Goal: Task Accomplishment & Management: Manage account settings

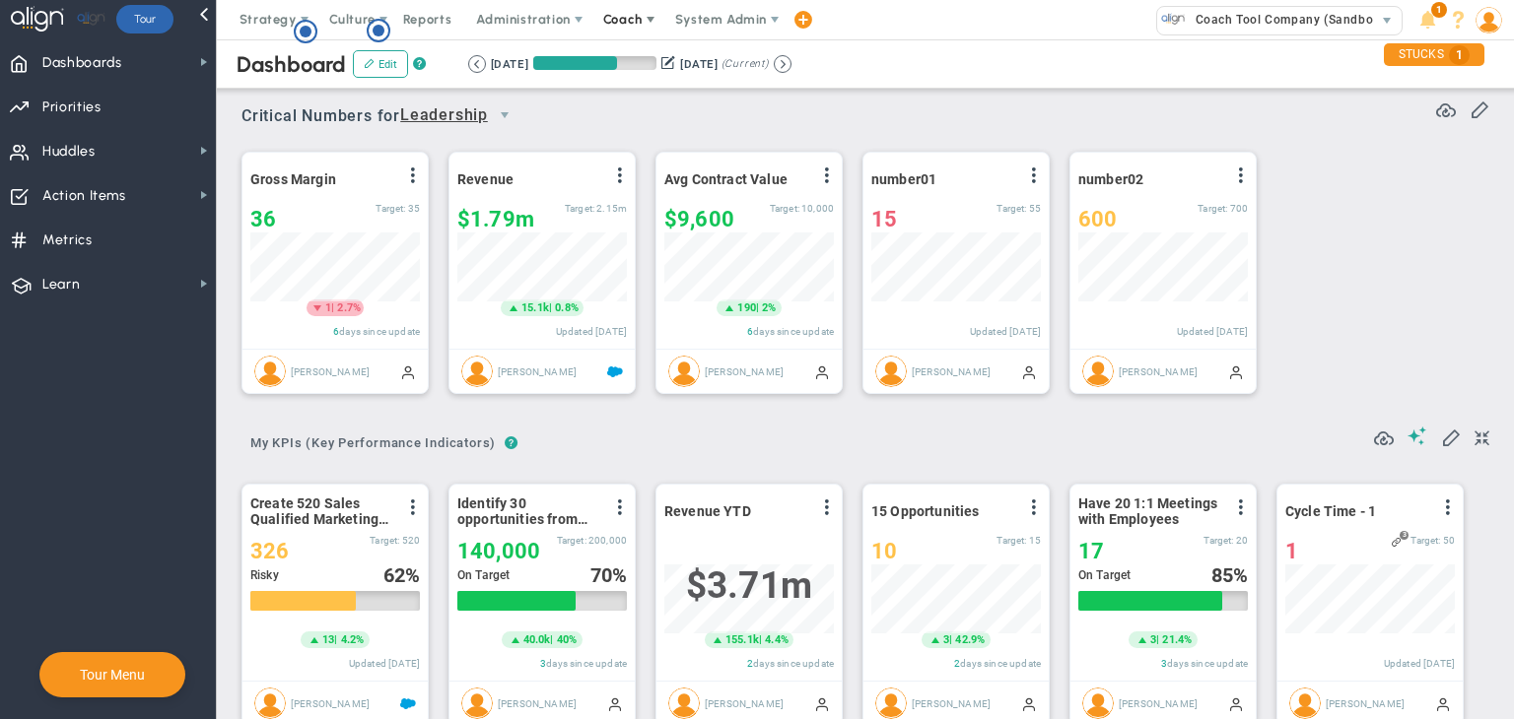
click at [629, 25] on span "Coach" at bounding box center [622, 19] width 39 height 15
click at [635, 96] on span "Resources" at bounding box center [658, 98] width 139 height 39
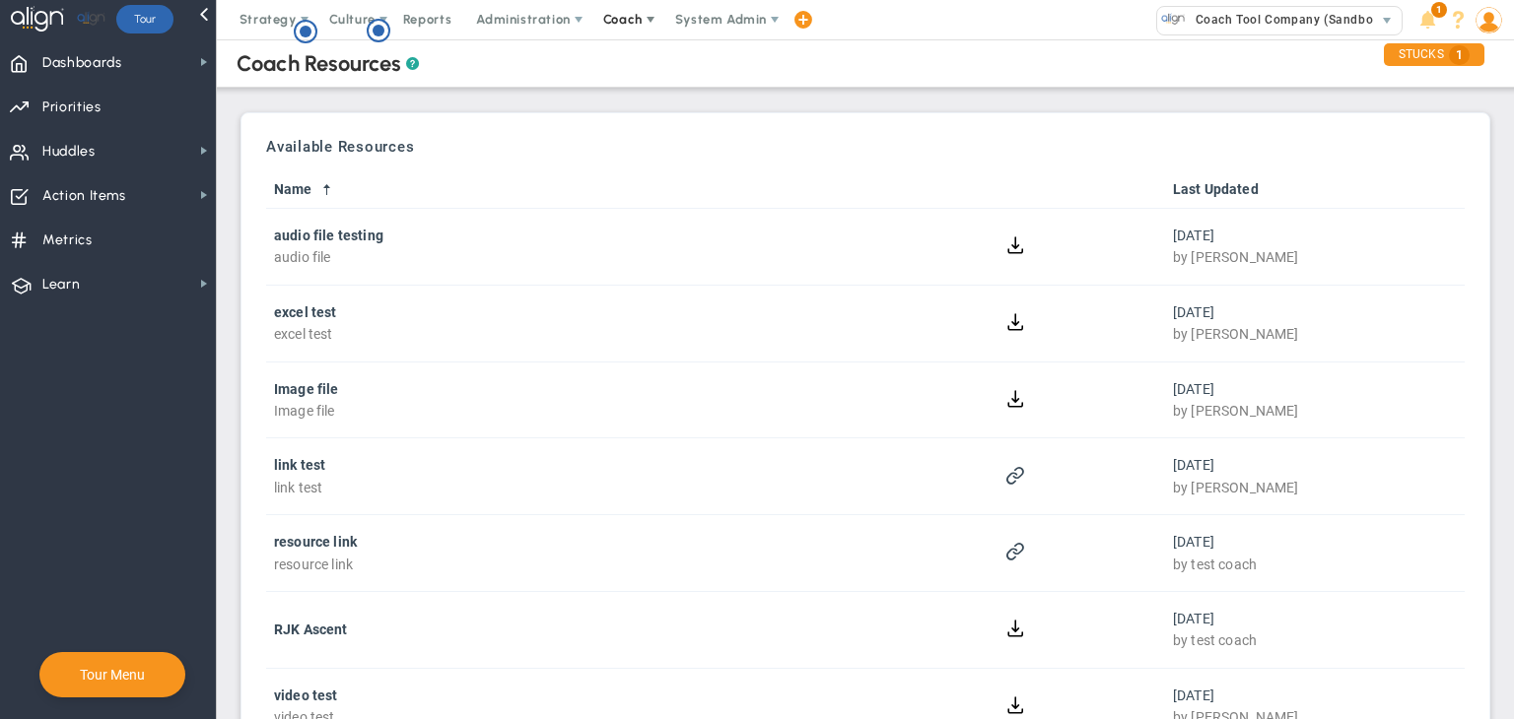
click at [635, 10] on span "Coach" at bounding box center [624, 19] width 72 height 39
click at [629, 103] on span "Resources" at bounding box center [658, 98] width 139 height 39
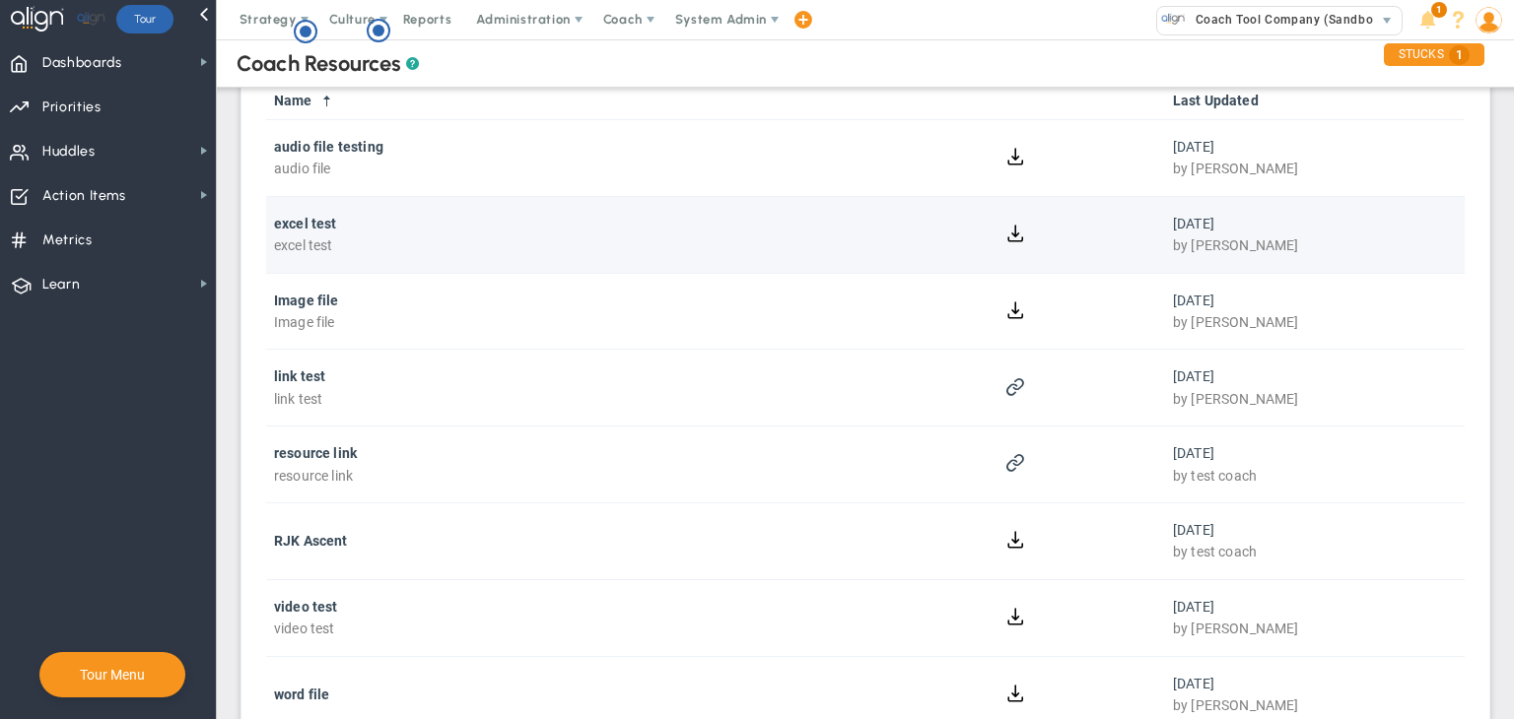
scroll to position [200, 0]
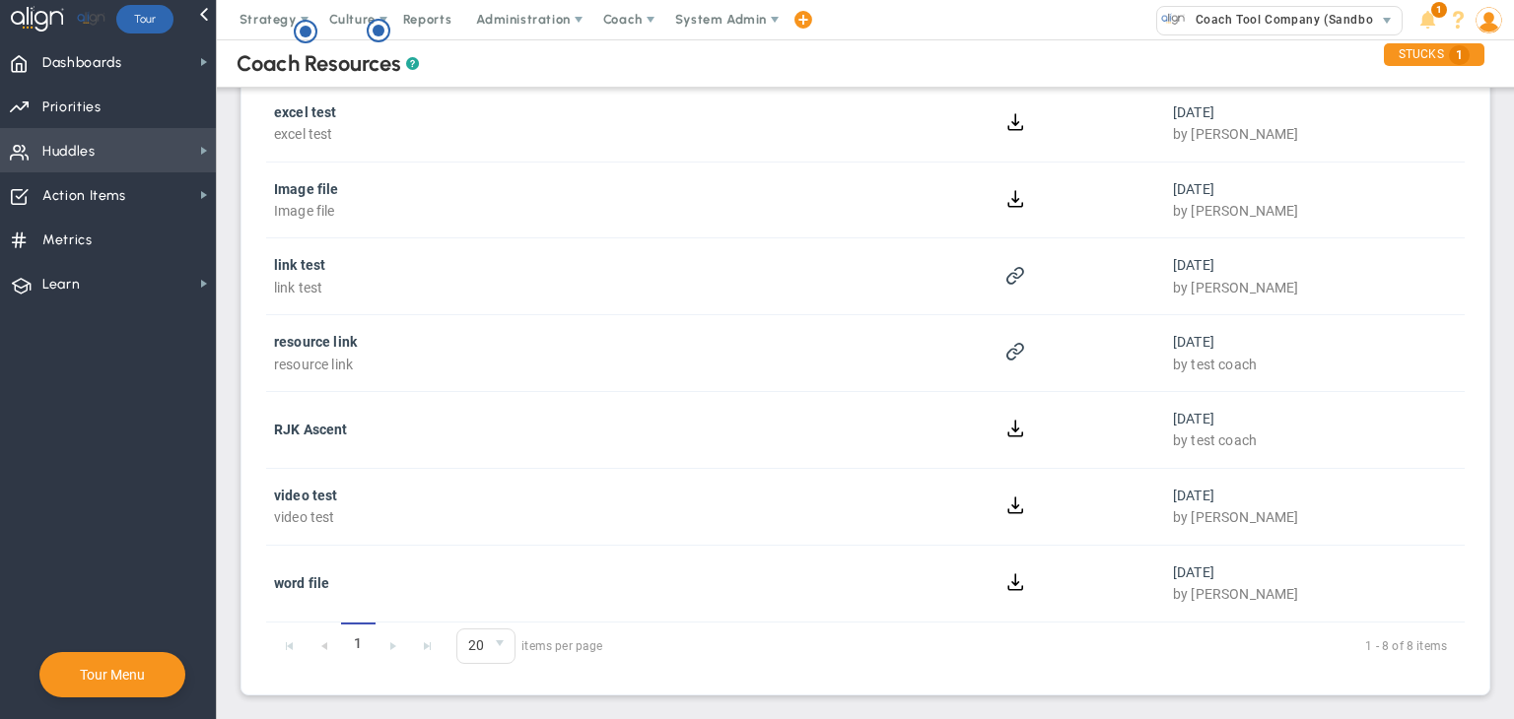
click at [166, 159] on span "Huddles Huddles" at bounding box center [108, 150] width 216 height 44
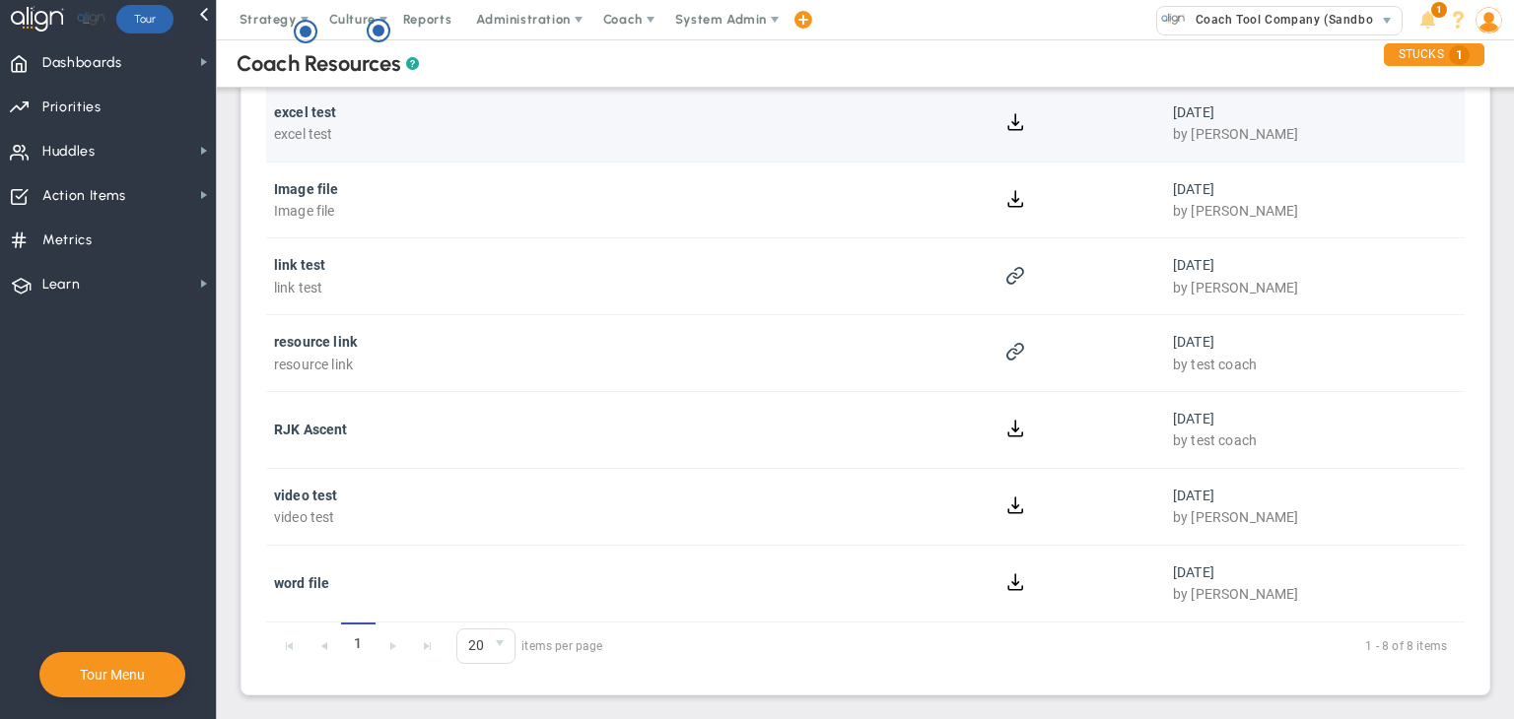
scroll to position [0, 0]
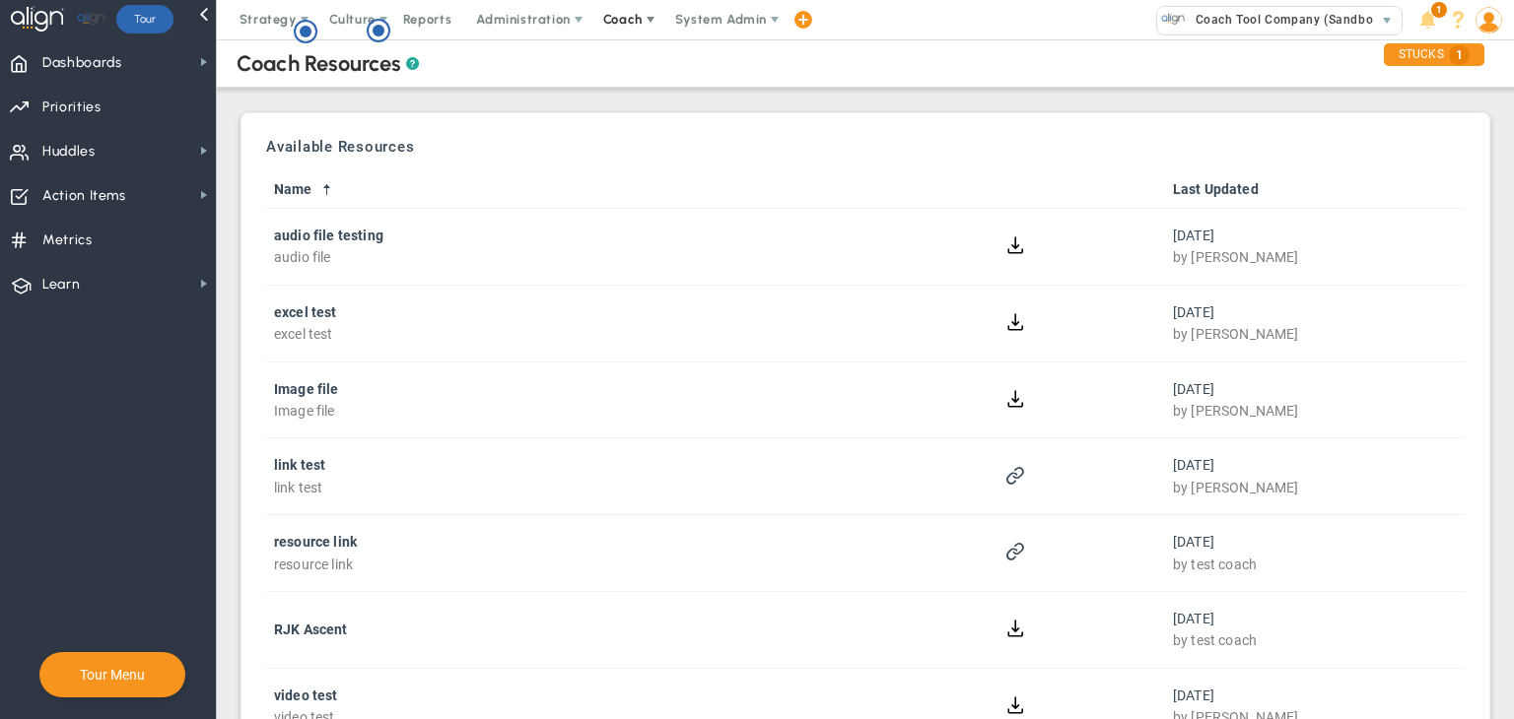
click at [650, 16] on span at bounding box center [651, 20] width 16 height 16
click at [632, 51] on span "Schedule Meeting" at bounding box center [658, 58] width 139 height 39
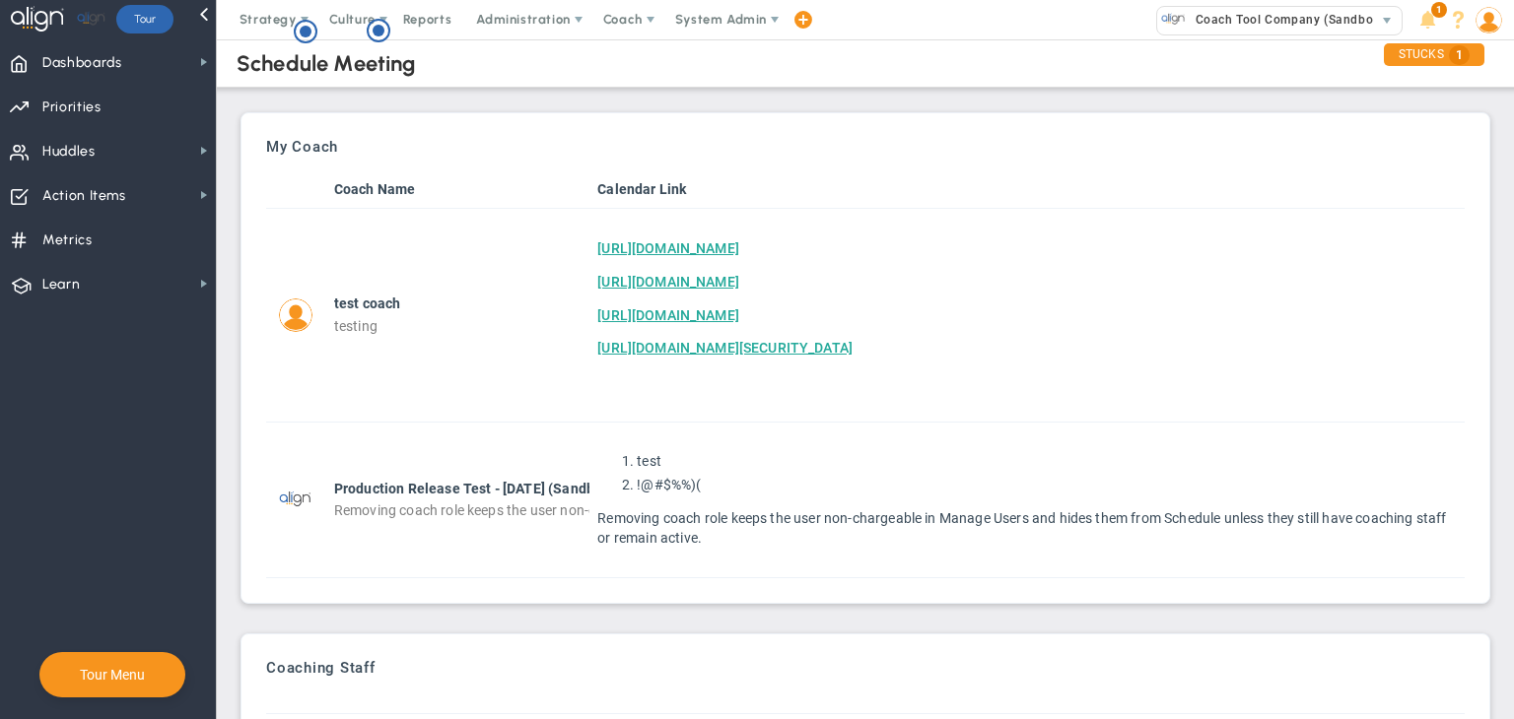
scroll to position [285, 0]
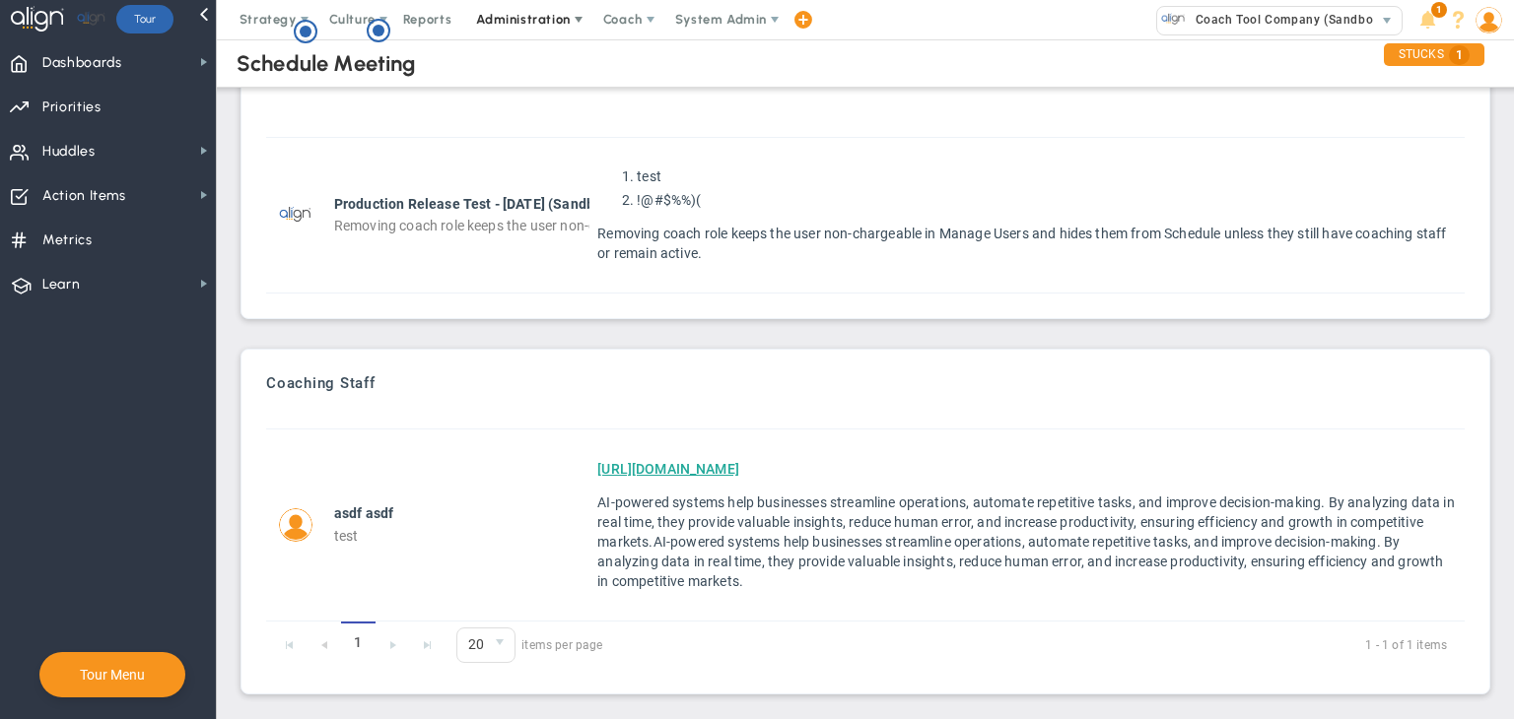
click at [544, 8] on span "Administration" at bounding box center [524, 19] width 126 height 39
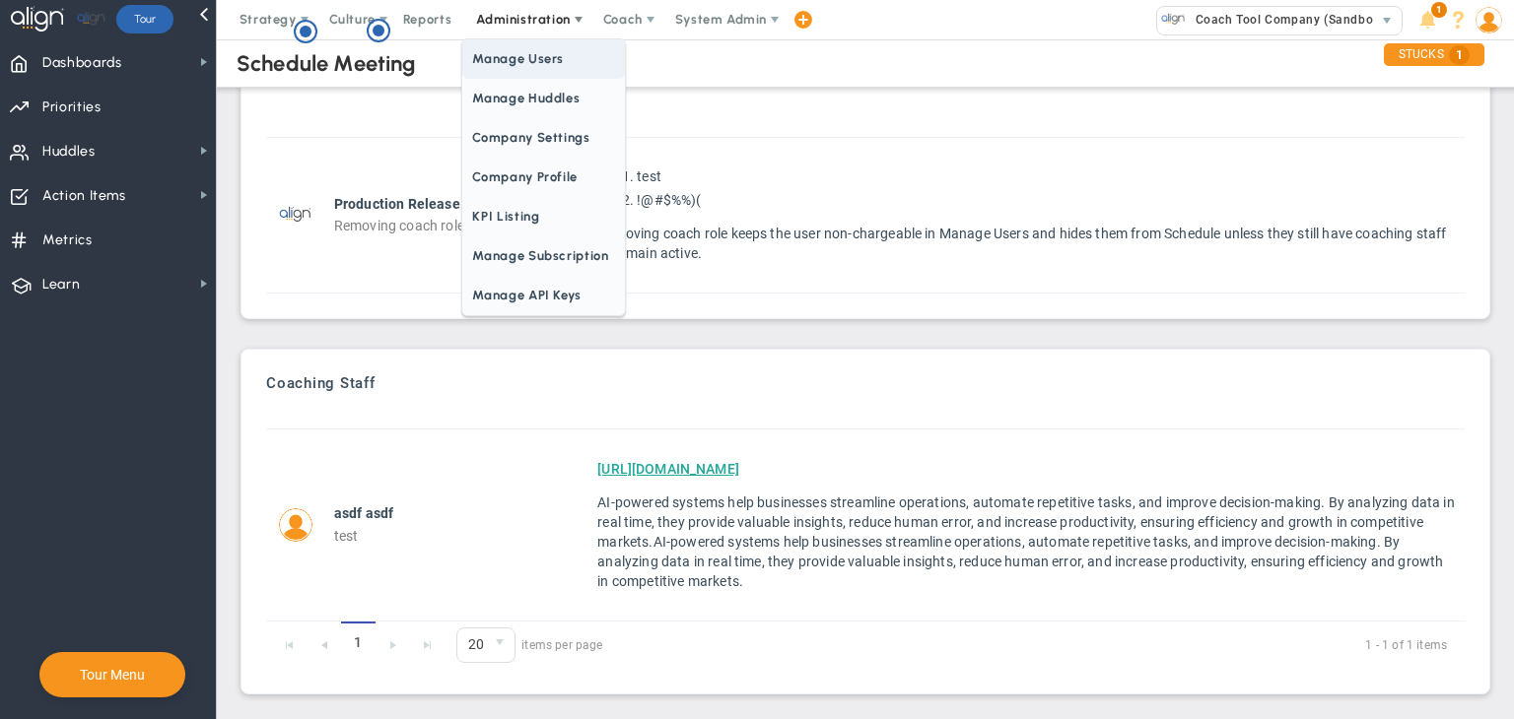
click at [531, 62] on span "Manage Users" at bounding box center [543, 58] width 162 height 39
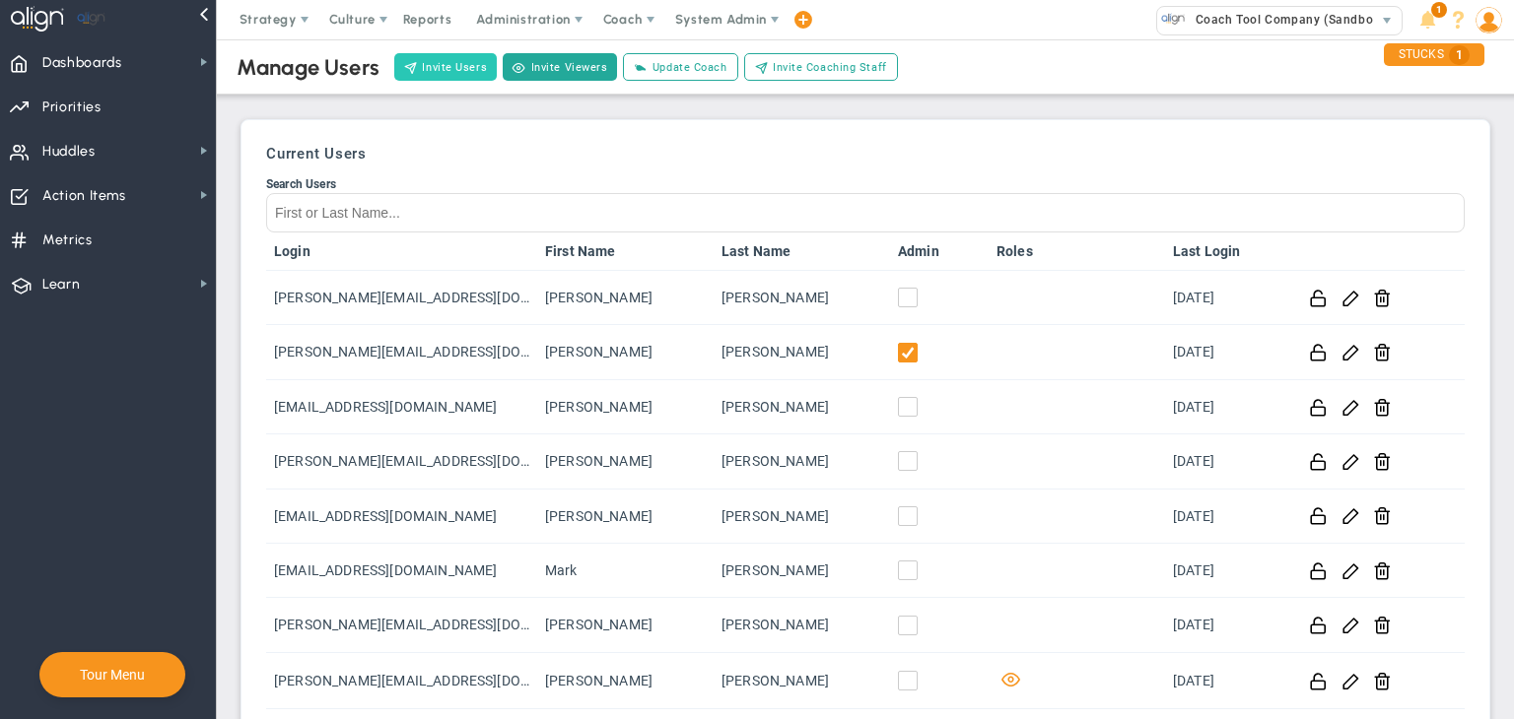
click at [438, 59] on button "Invite Users" at bounding box center [445, 67] width 103 height 28
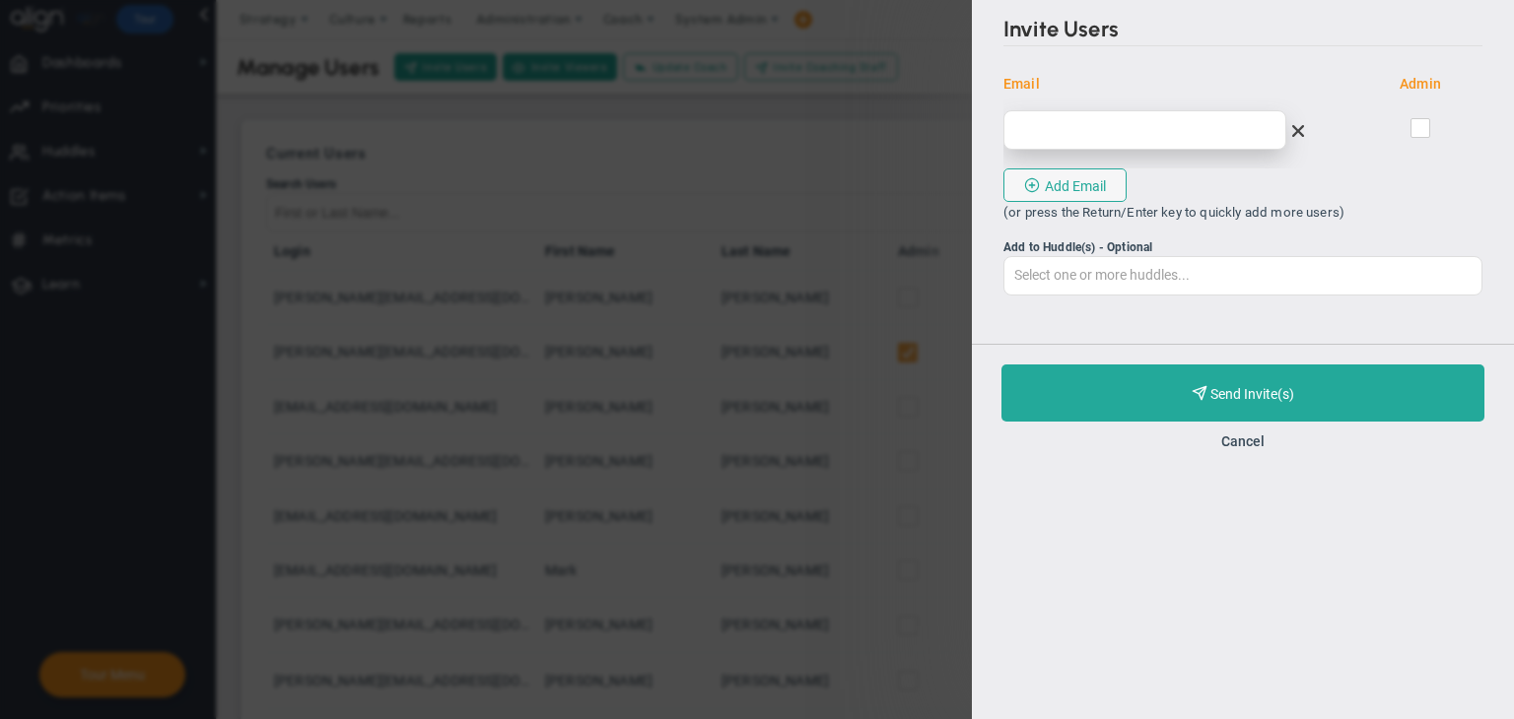
click at [1043, 116] on input "email" at bounding box center [1144, 129] width 283 height 39
type input "[EMAIL_ADDRESS][DOMAIN_NAME]"
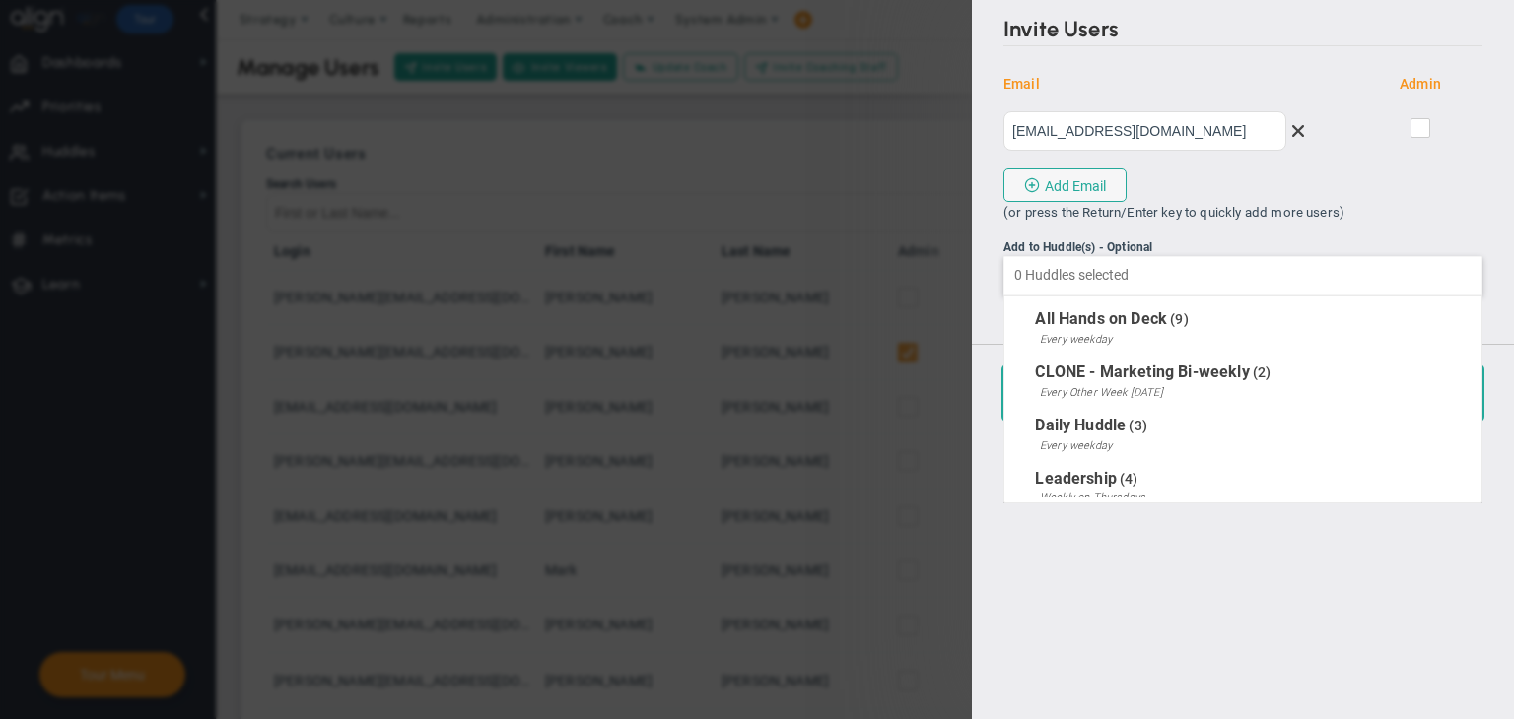
click at [1148, 278] on input "Add to Huddle(s) - Optional All Hands on Deck CLONE - Marketing Bi-weekly Daily…" at bounding box center [1242, 274] width 477 height 35
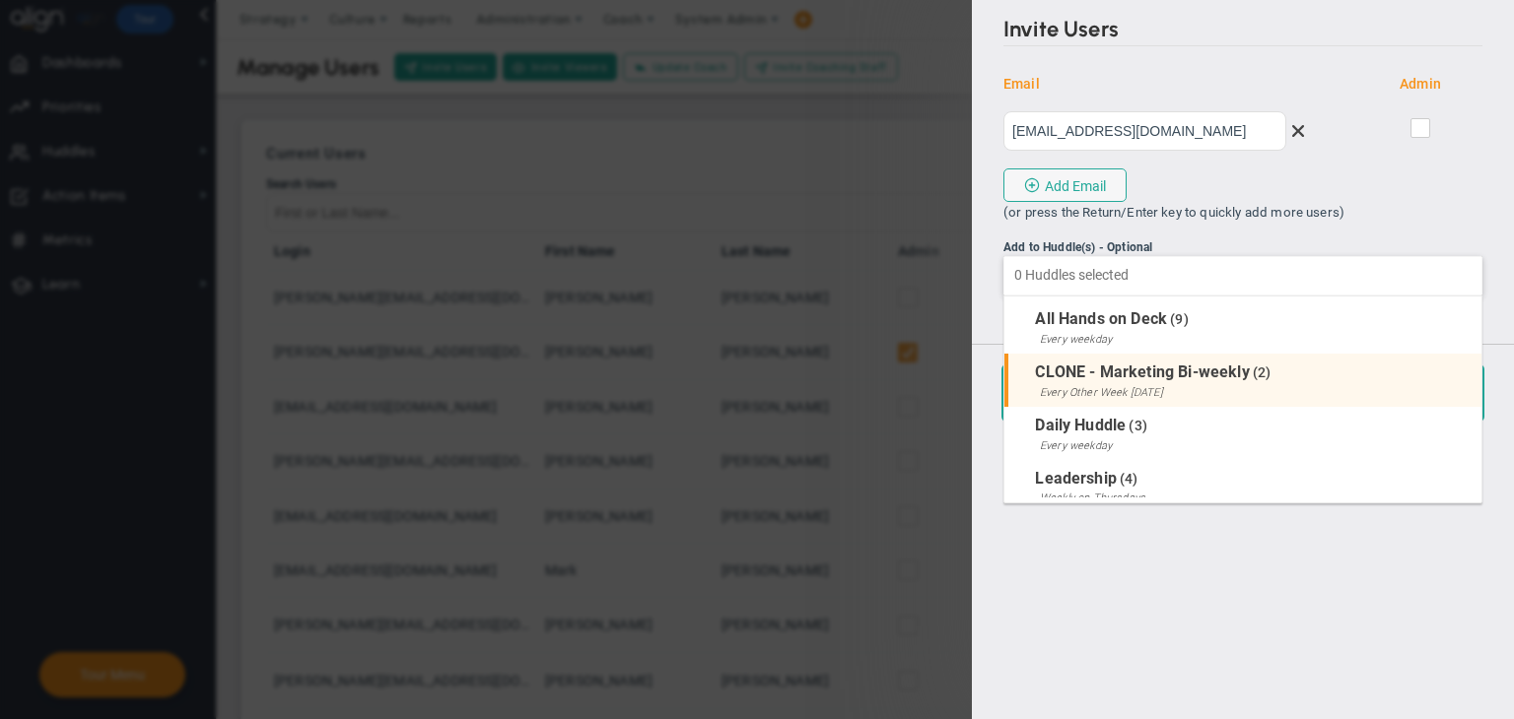
click at [1120, 365] on span "CLONE - Marketing Bi-weekly" at bounding box center [1142, 372] width 214 height 19
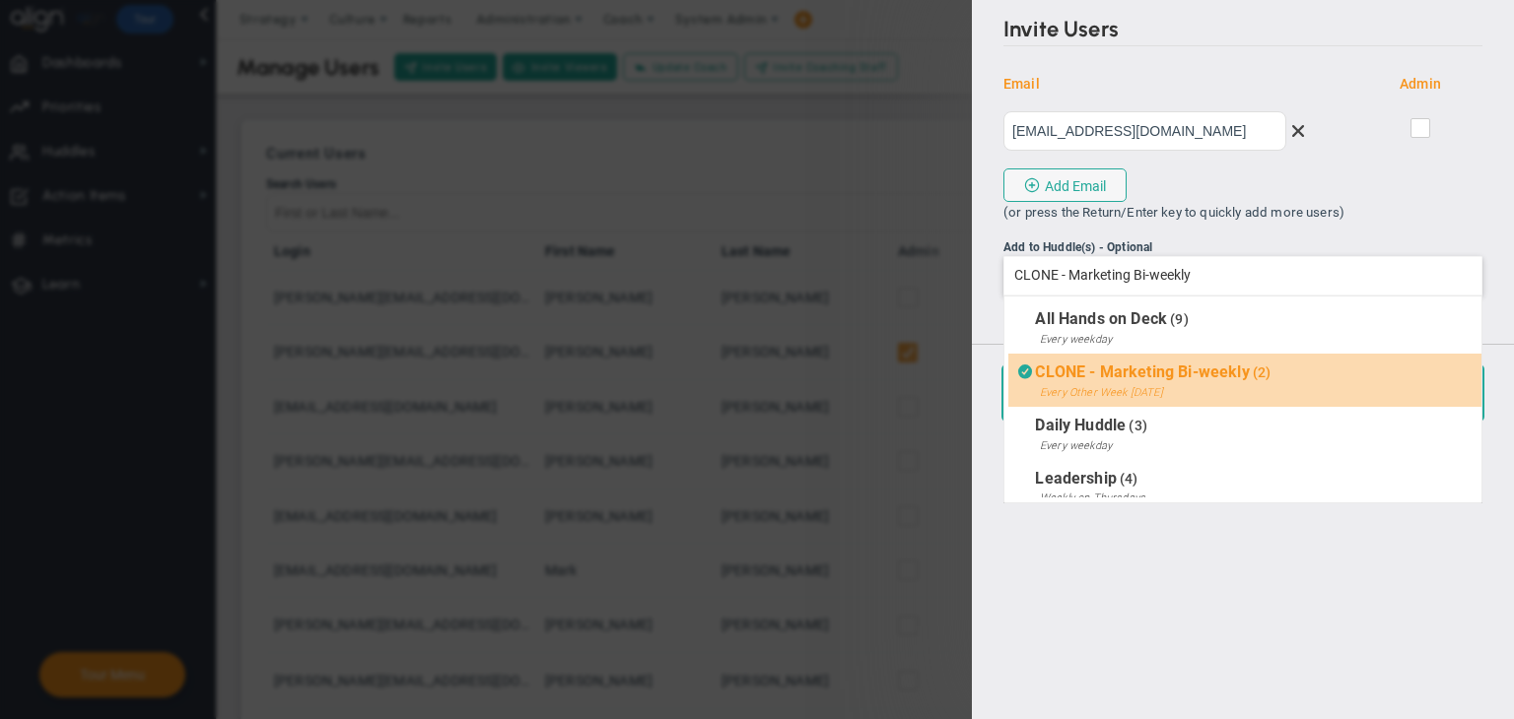
click at [1173, 282] on input "Add to Huddle(s) - Optional CLONE - Marketing Bi-weekly All Hands on Deck CLONE…" at bounding box center [1242, 274] width 477 height 35
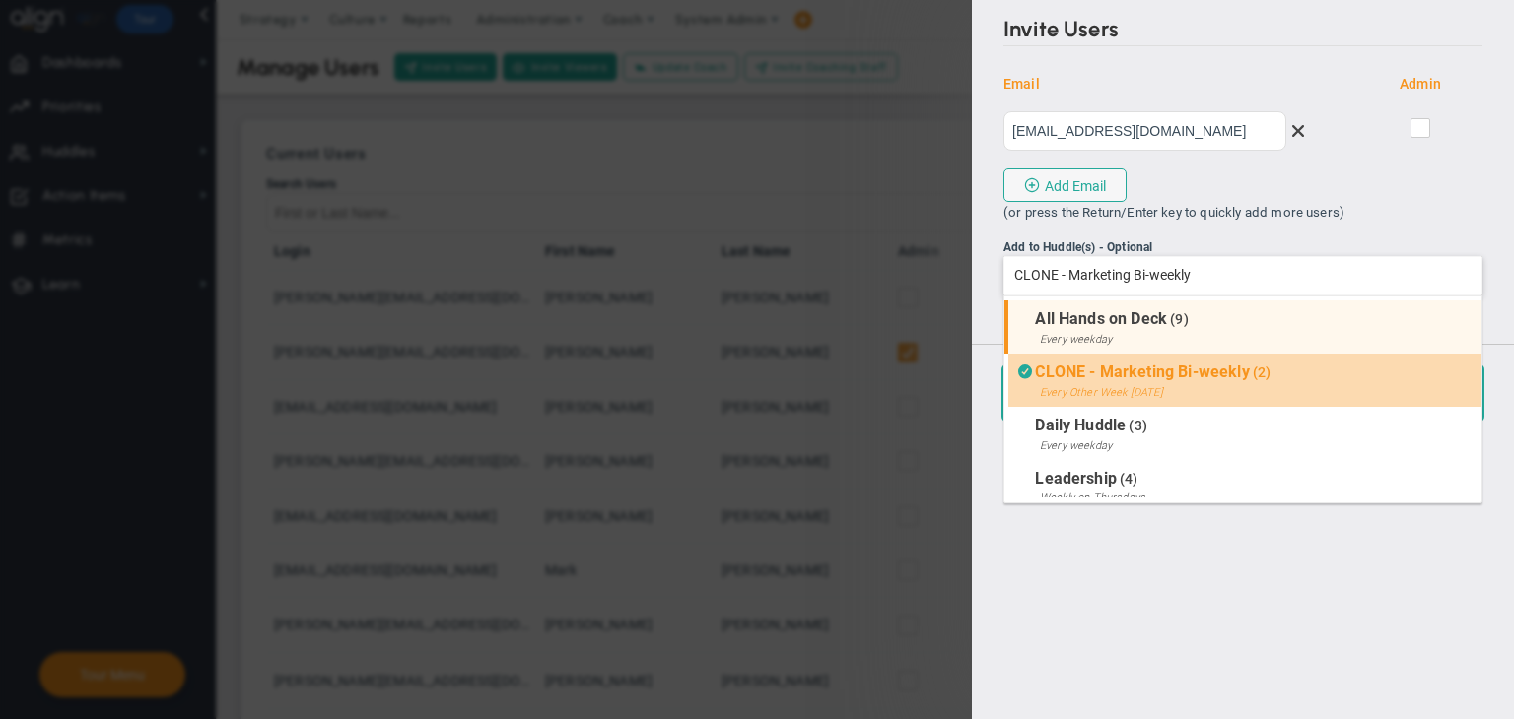
click at [1124, 322] on span "All Hands on Deck" at bounding box center [1101, 318] width 132 height 19
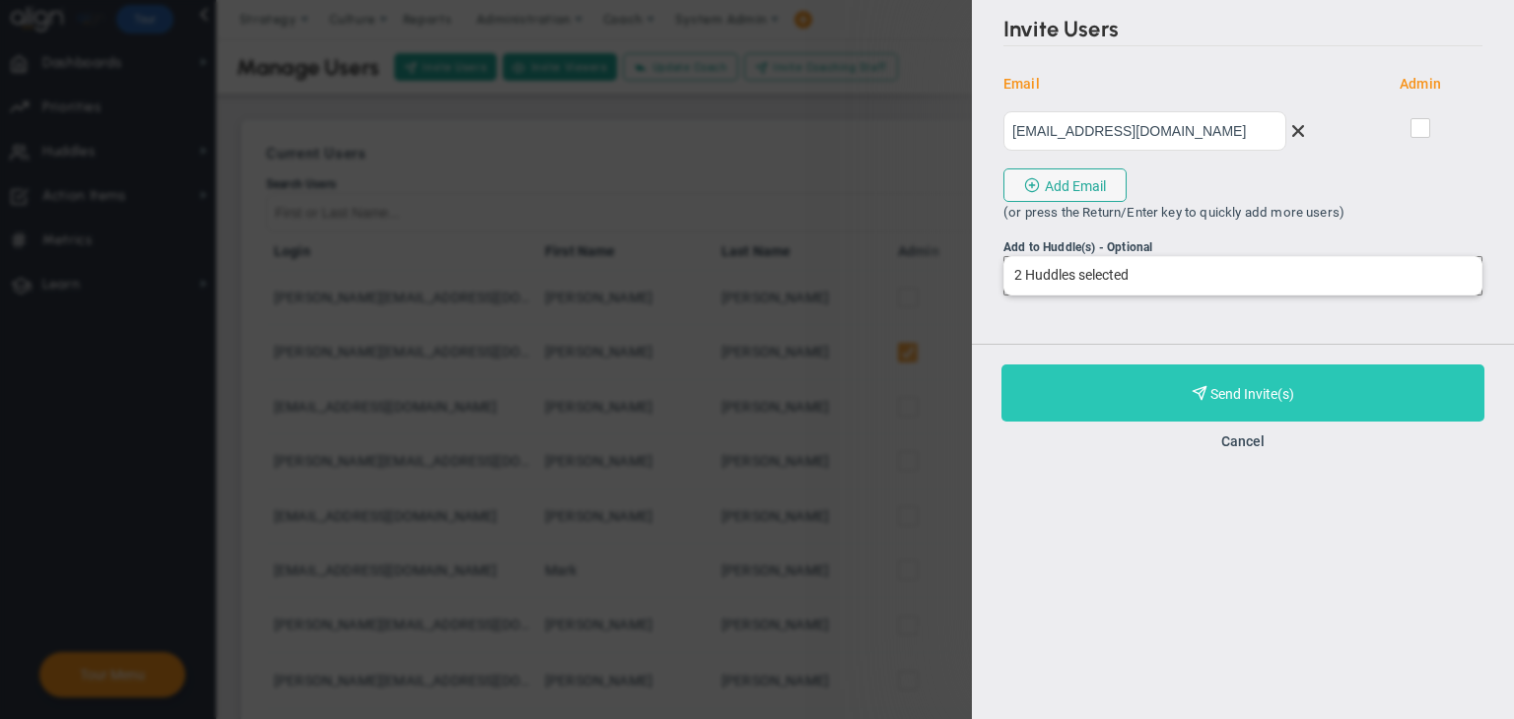
click at [1239, 381] on button "Purchase and Send Invite(s) Validating Invite..." at bounding box center [1242, 393] width 483 height 57
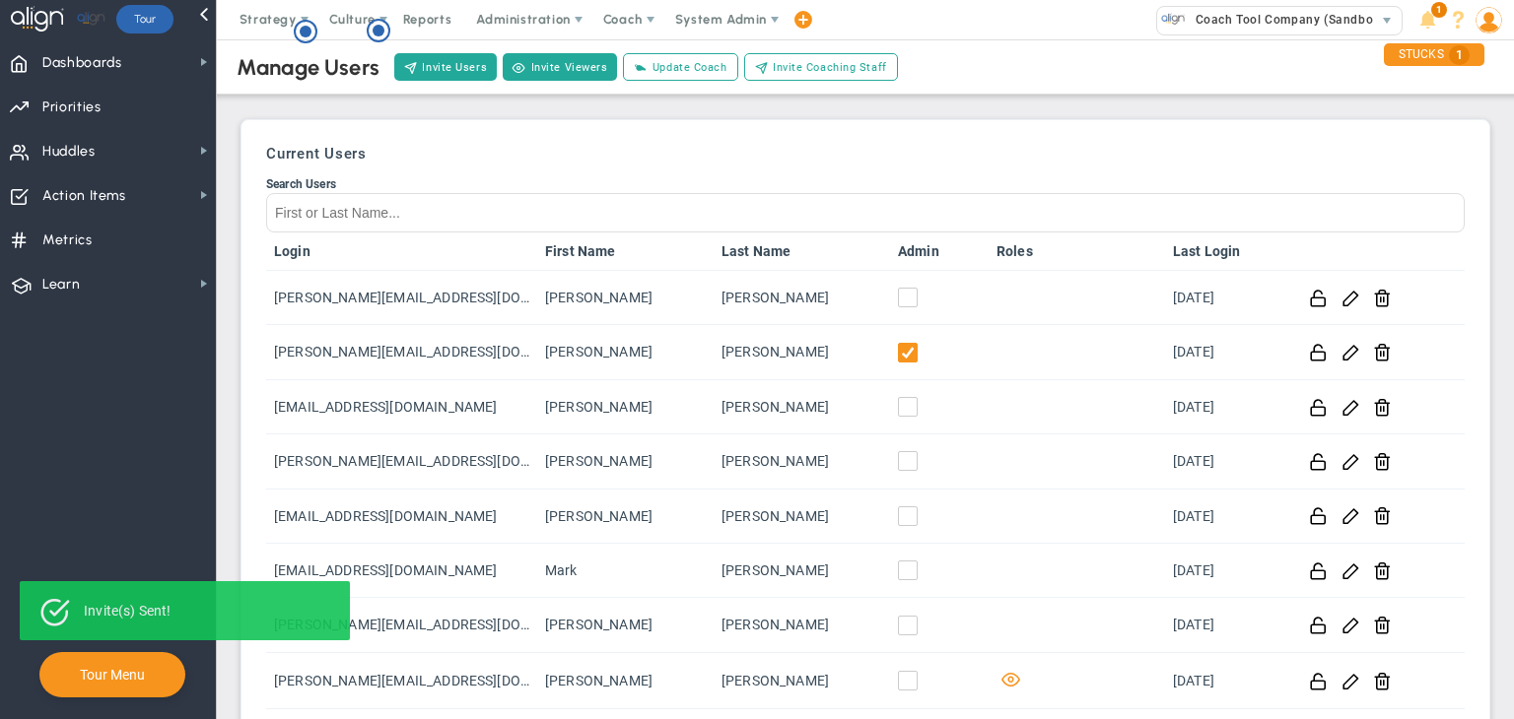
click at [1239, 381] on td "[DATE]" at bounding box center [1226, 407] width 123 height 54
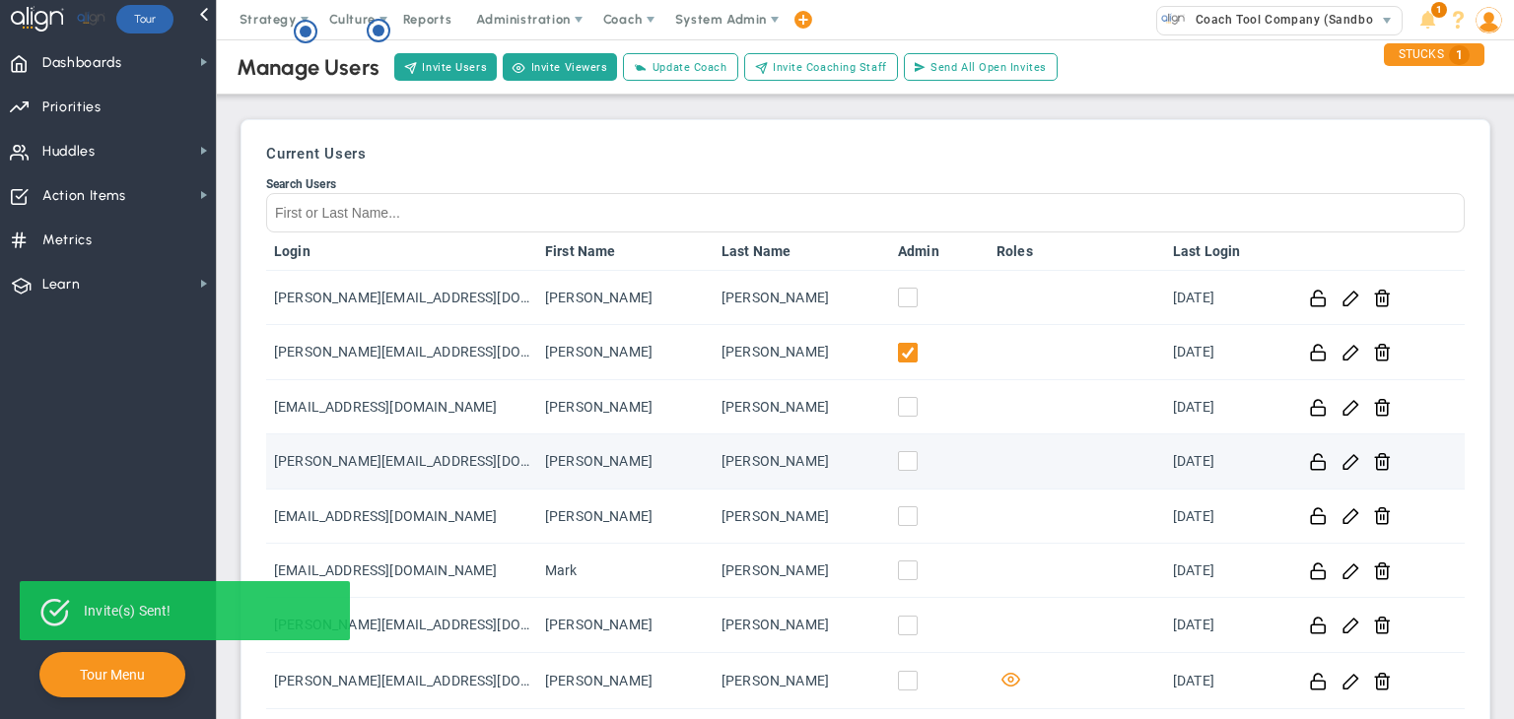
scroll to position [399, 0]
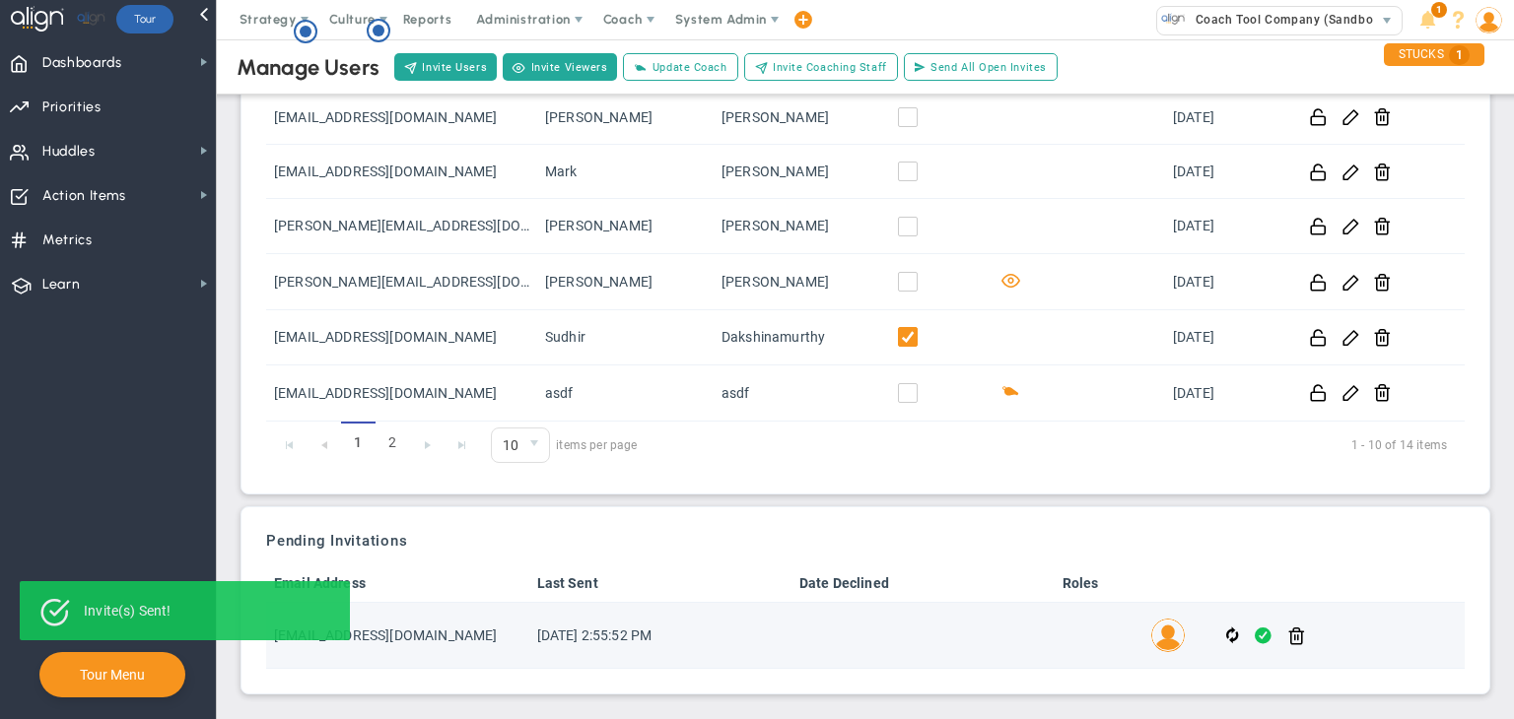
click at [1257, 638] on span at bounding box center [1263, 636] width 17 height 23
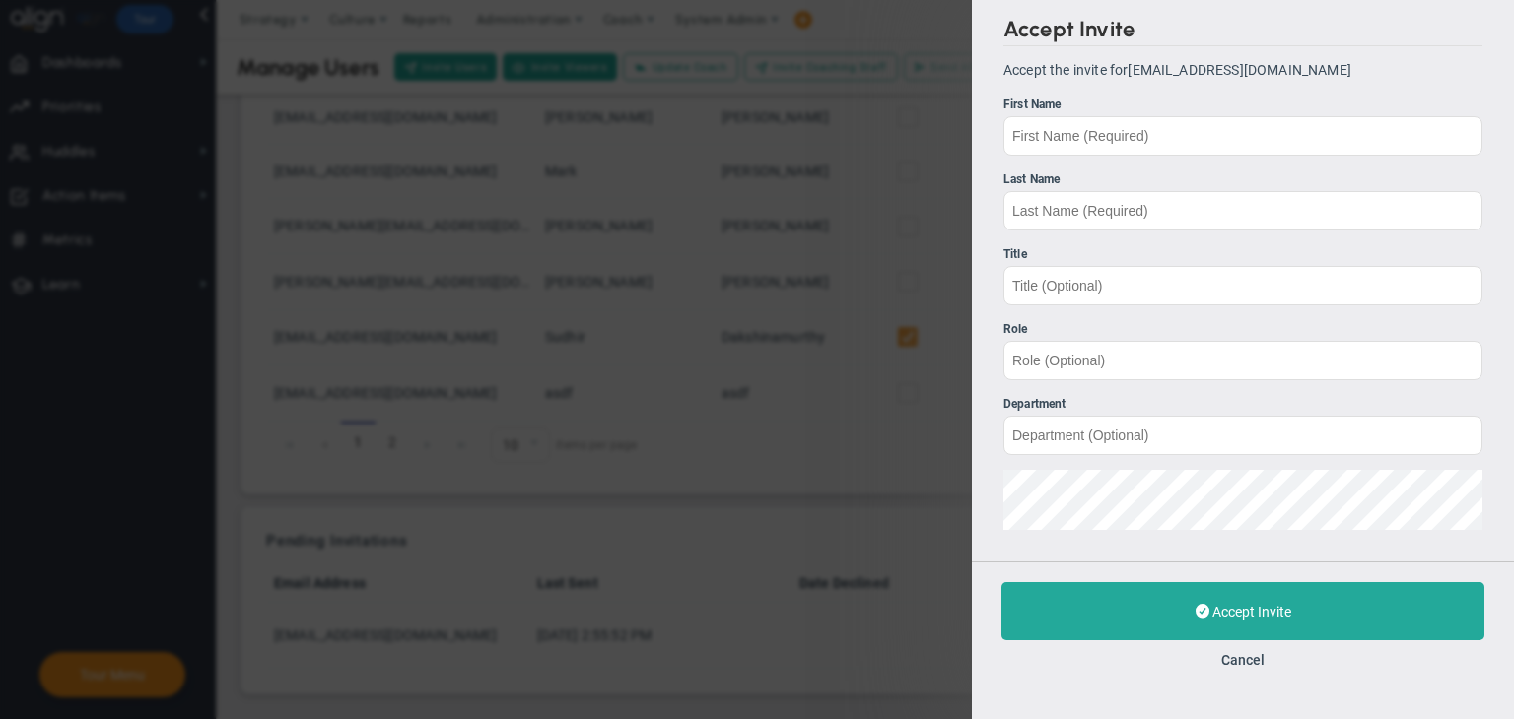
click at [1114, 504] on div "Accept Invite Accept the invite for [EMAIL_ADDRESS][DOMAIN_NAME] First Name Las…" at bounding box center [1243, 281] width 542 height 562
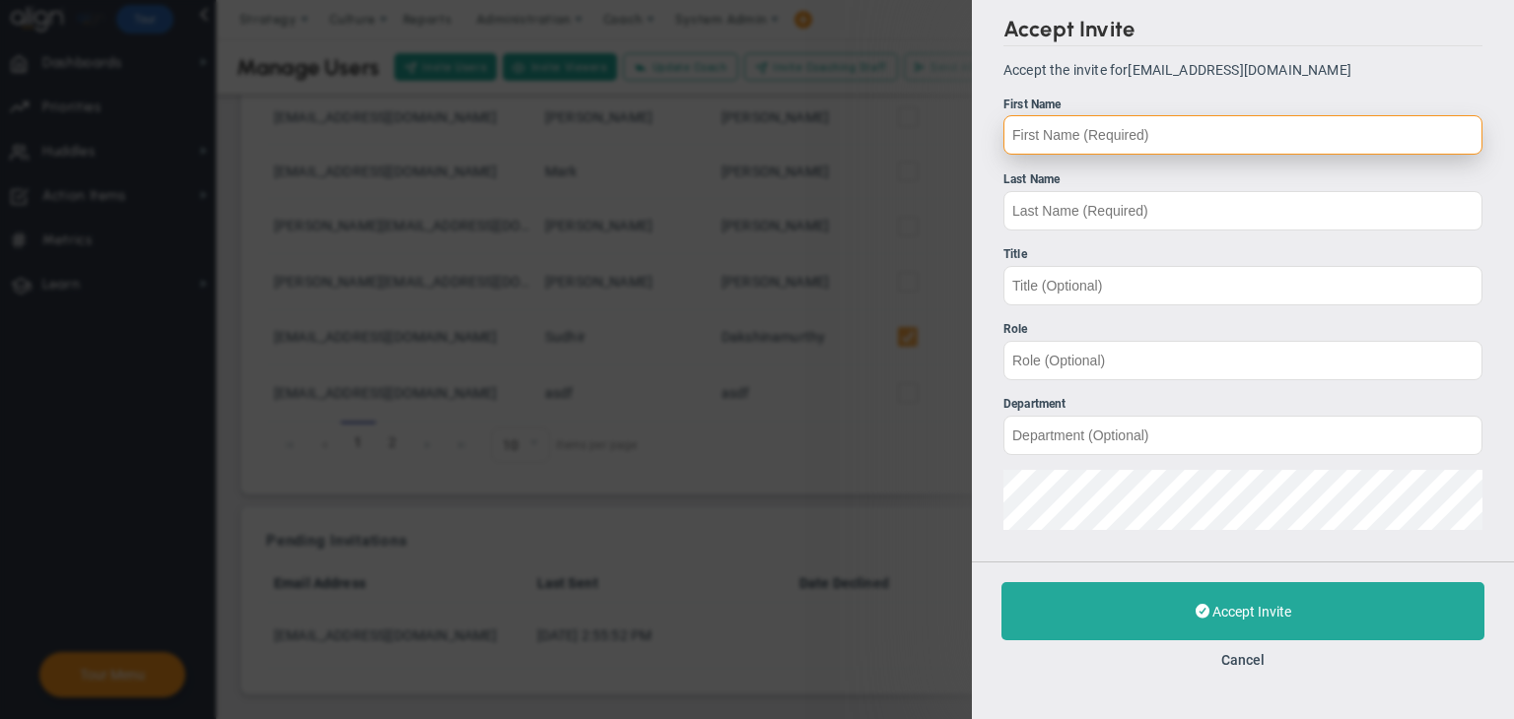
click at [1147, 119] on input "First Name" at bounding box center [1242, 134] width 479 height 39
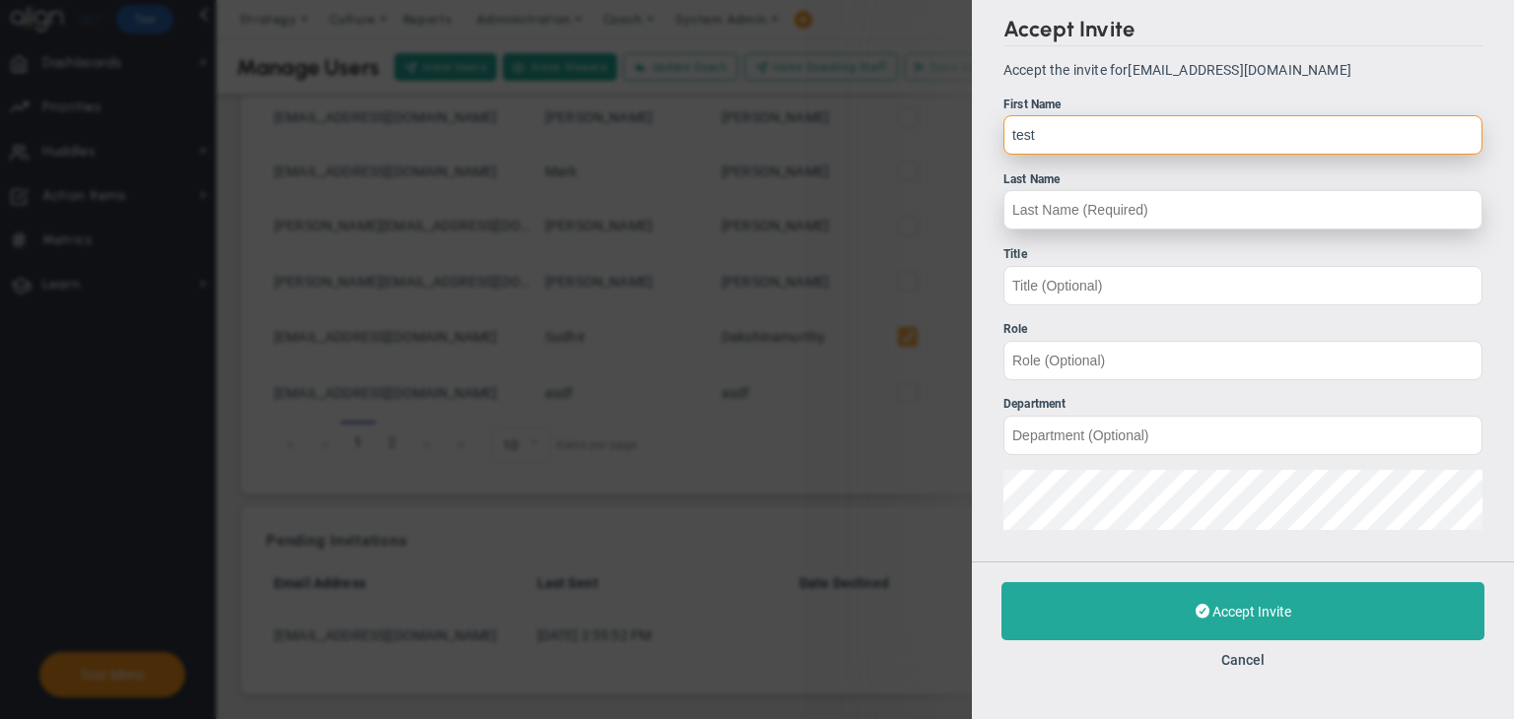
type input "test"
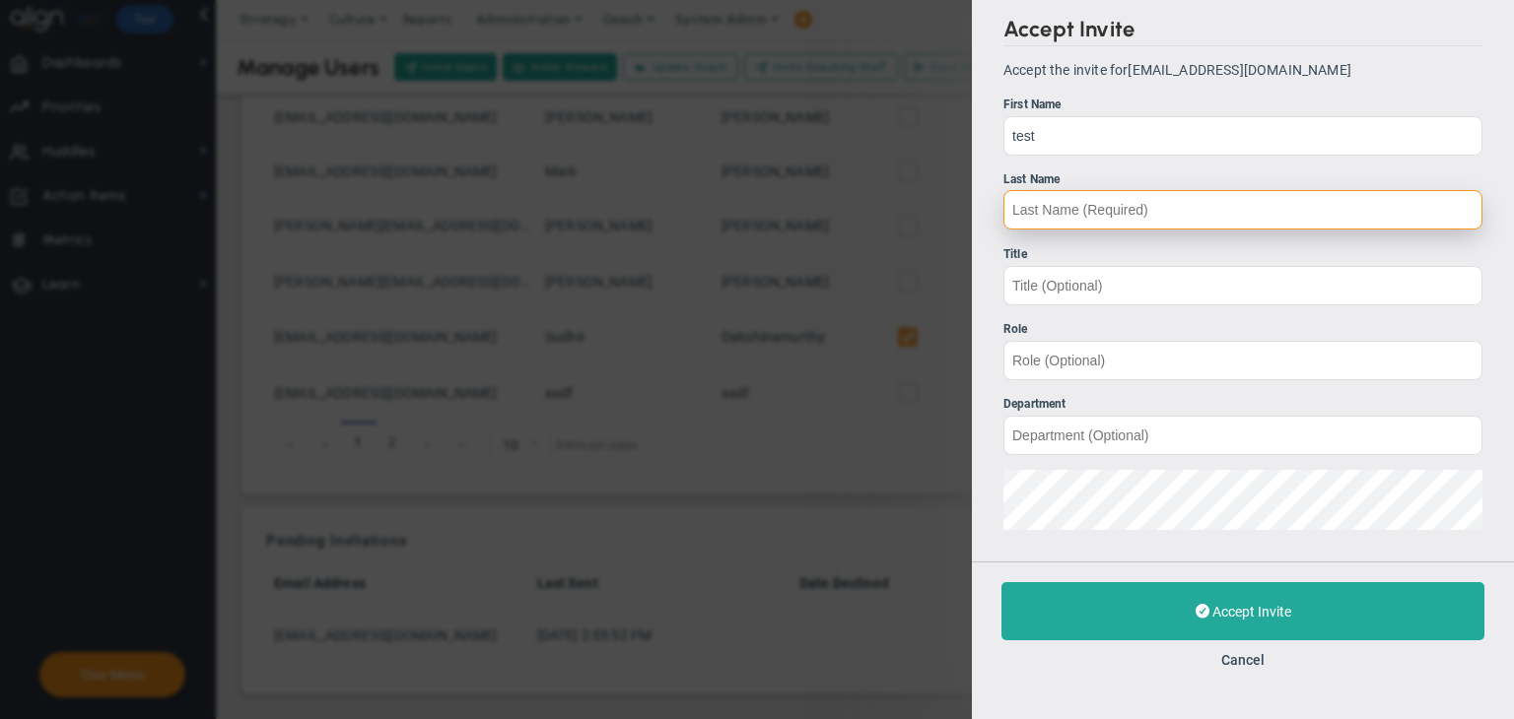
click at [1082, 221] on input "Last Name" at bounding box center [1242, 209] width 479 height 39
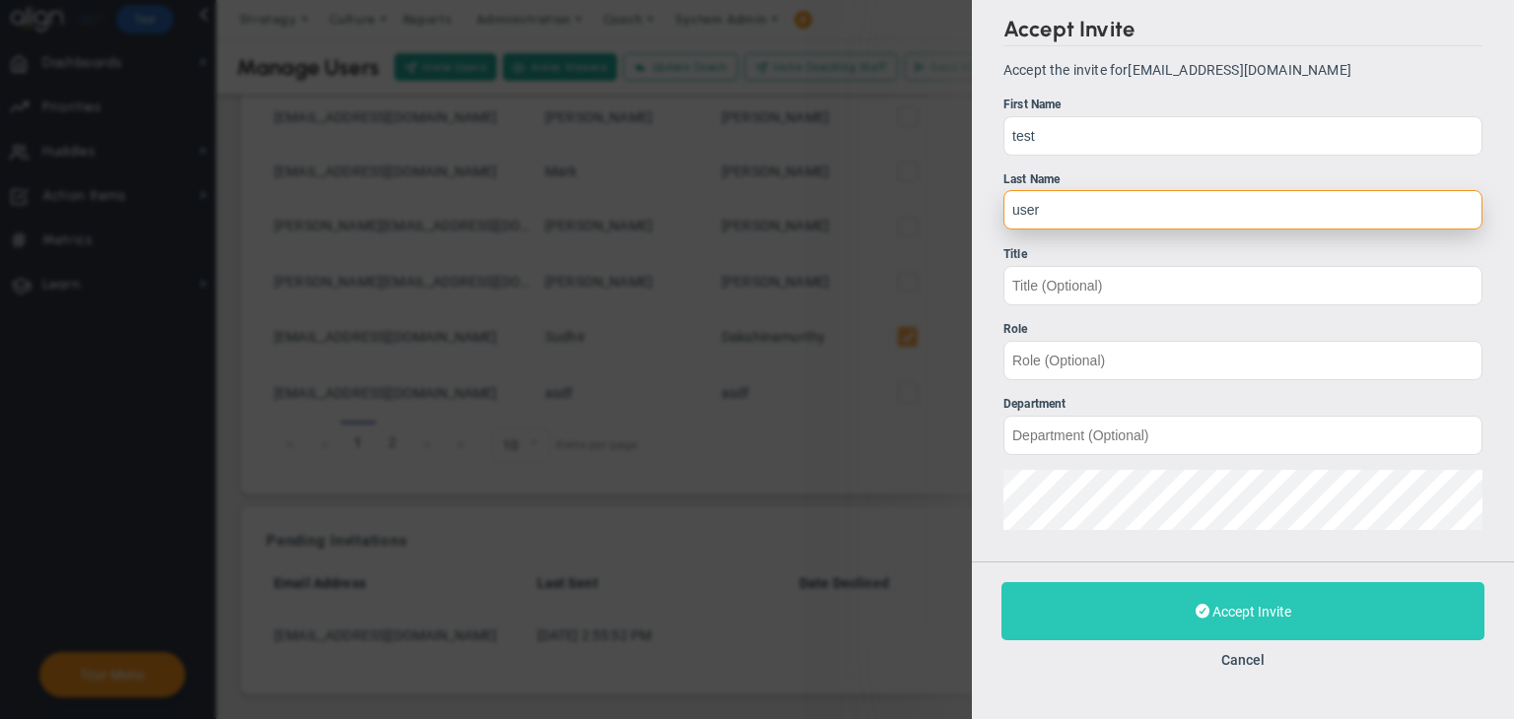
type input "user"
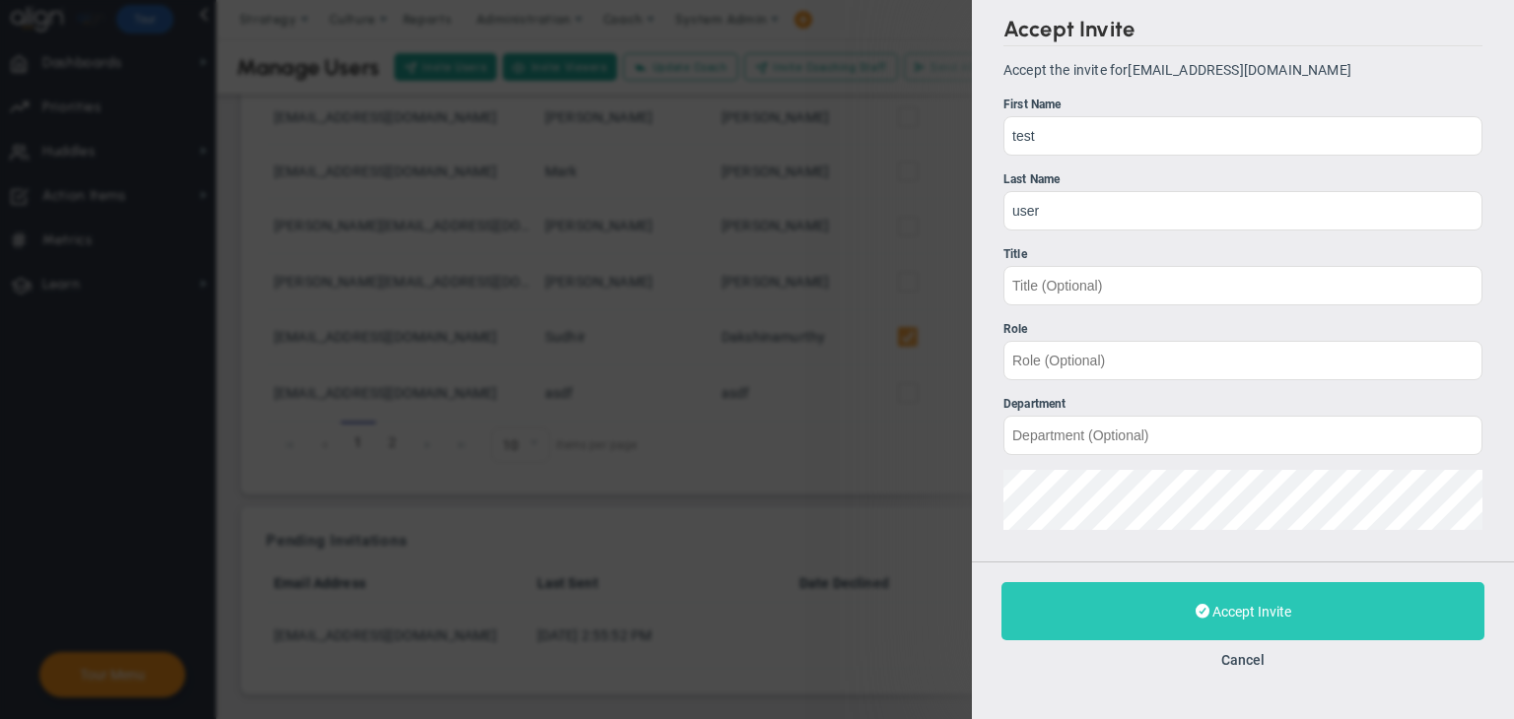
click at [1235, 628] on button "Accept Invite" at bounding box center [1242, 611] width 483 height 58
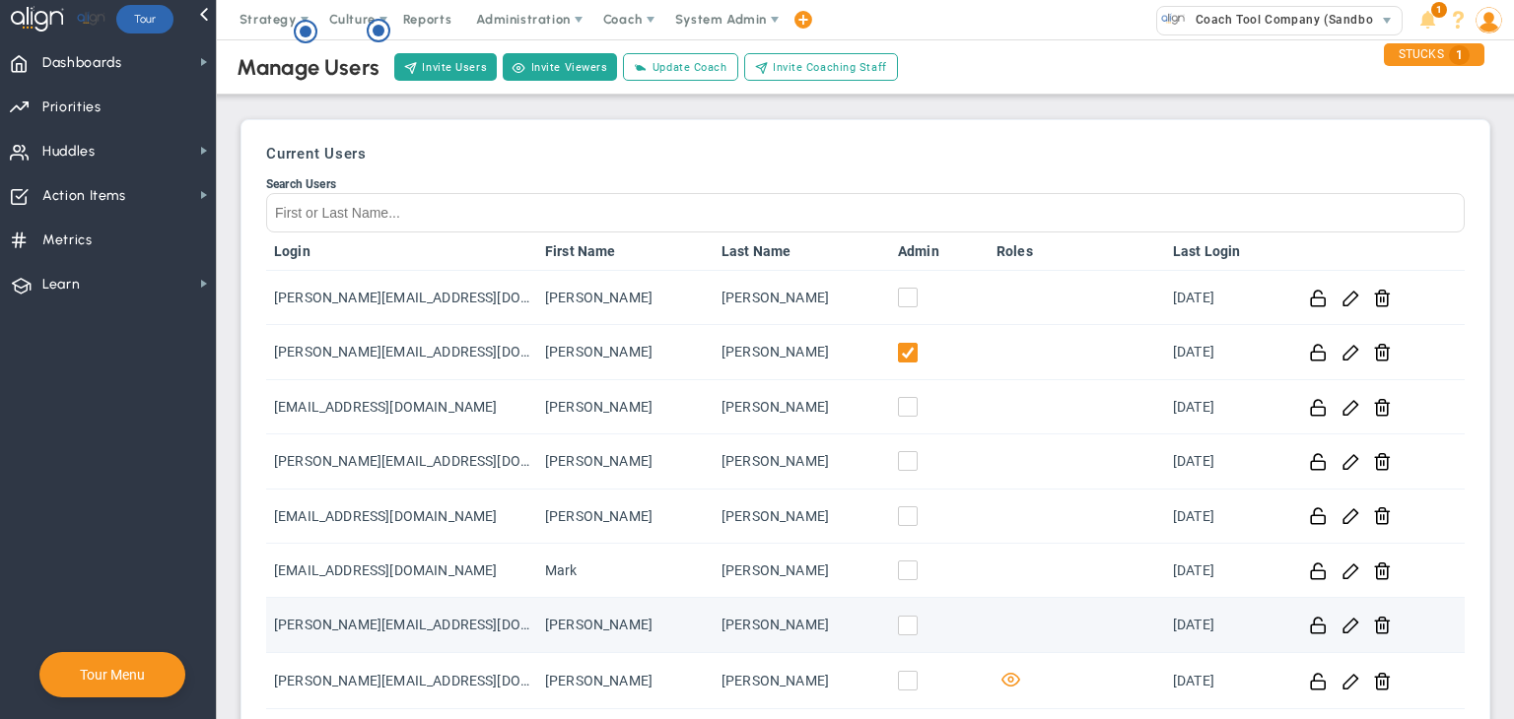
scroll to position [333, 0]
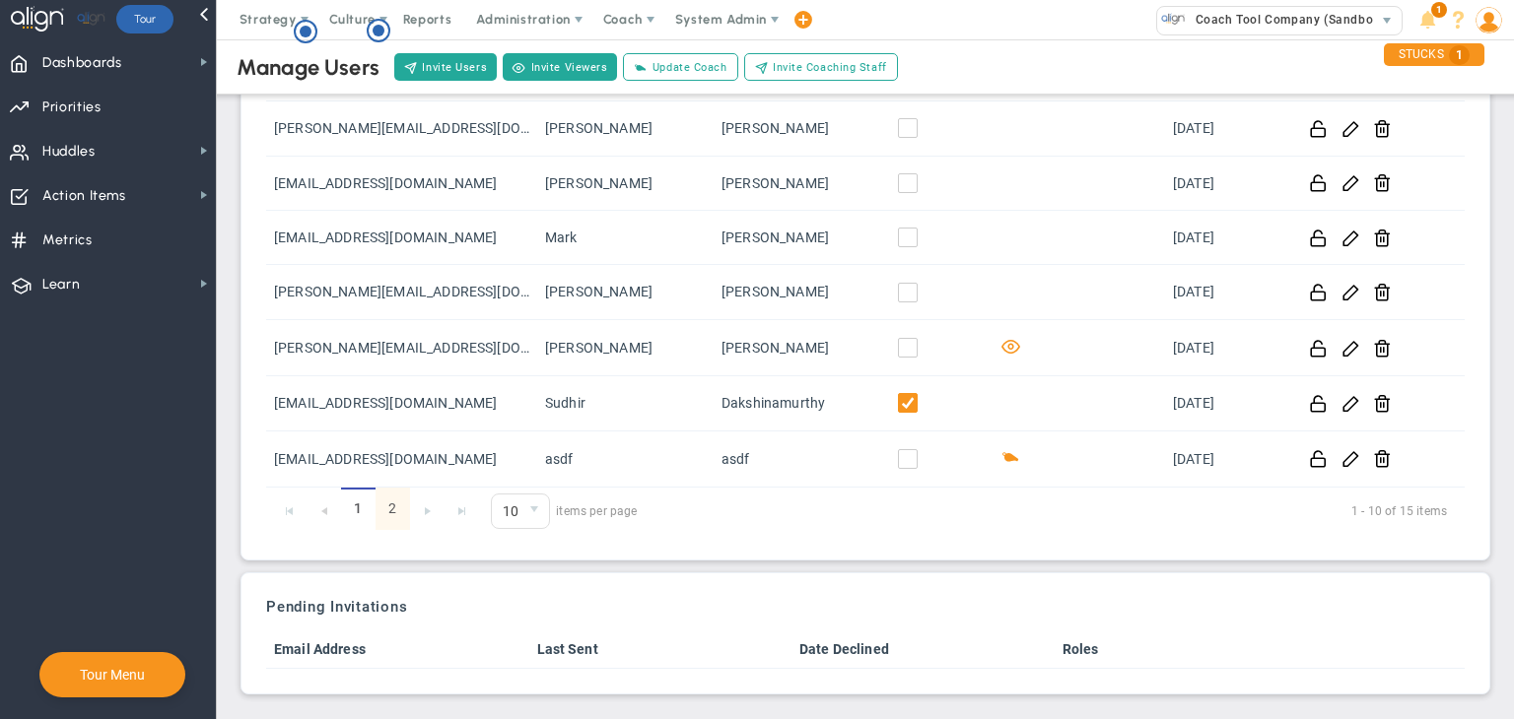
click at [386, 511] on link "2" at bounding box center [393, 509] width 34 height 42
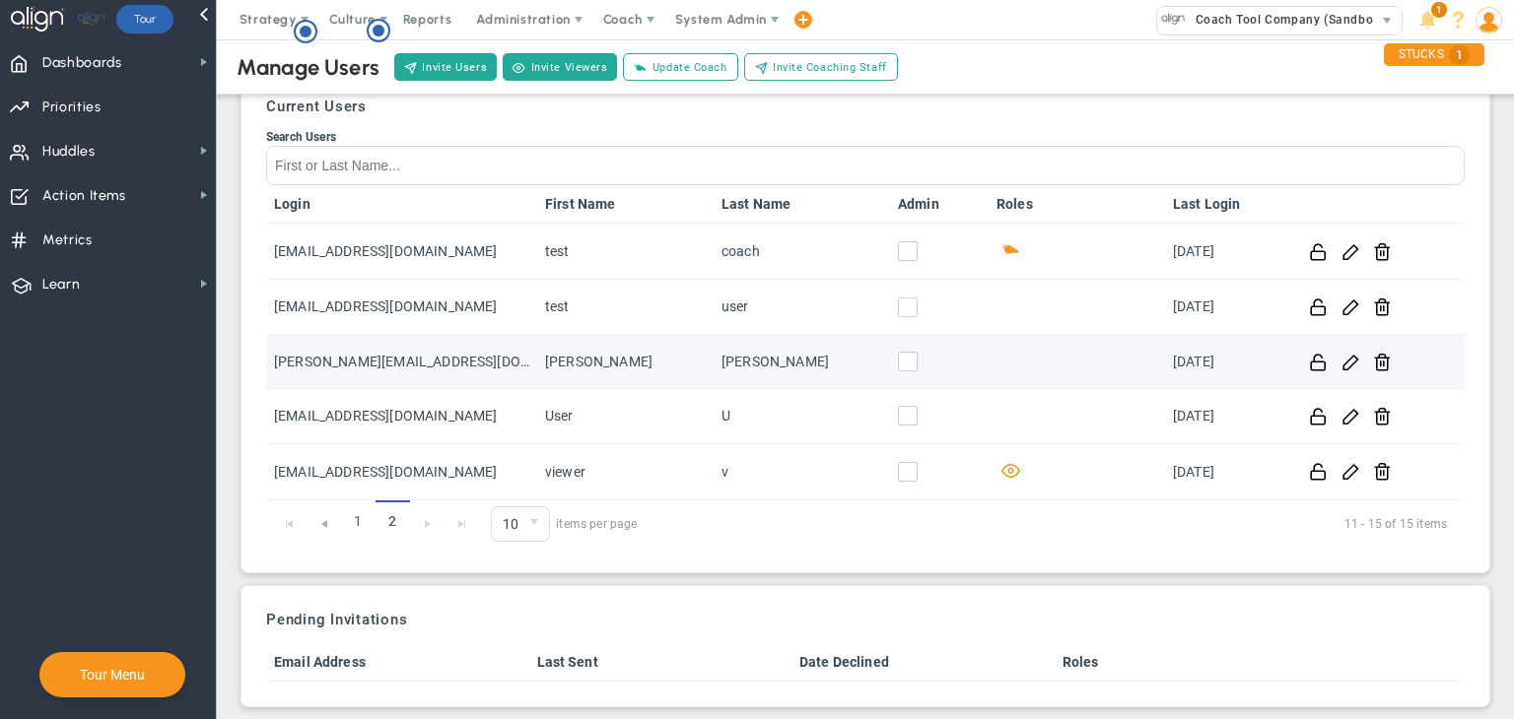
scroll to position [0, 0]
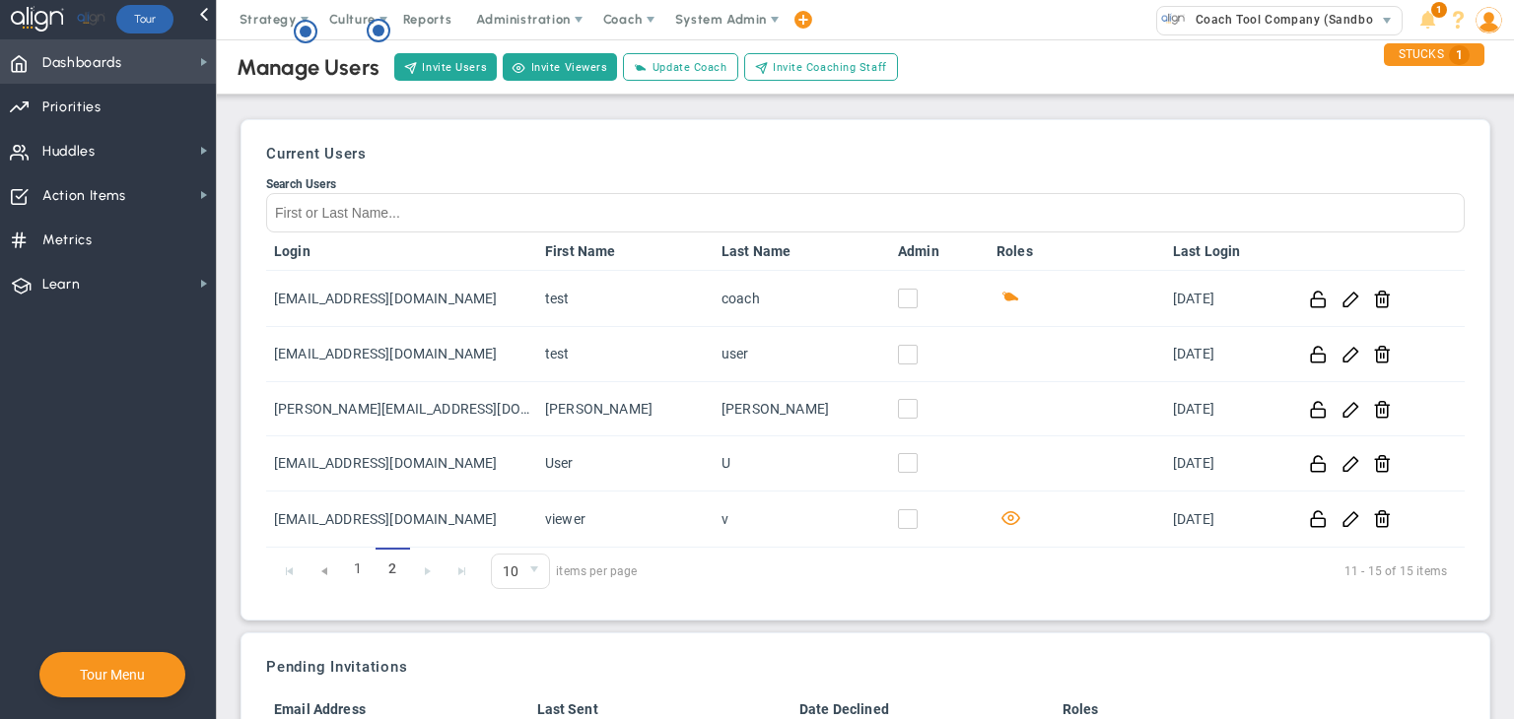
click at [98, 75] on span "Dashboards" at bounding box center [82, 62] width 80 height 41
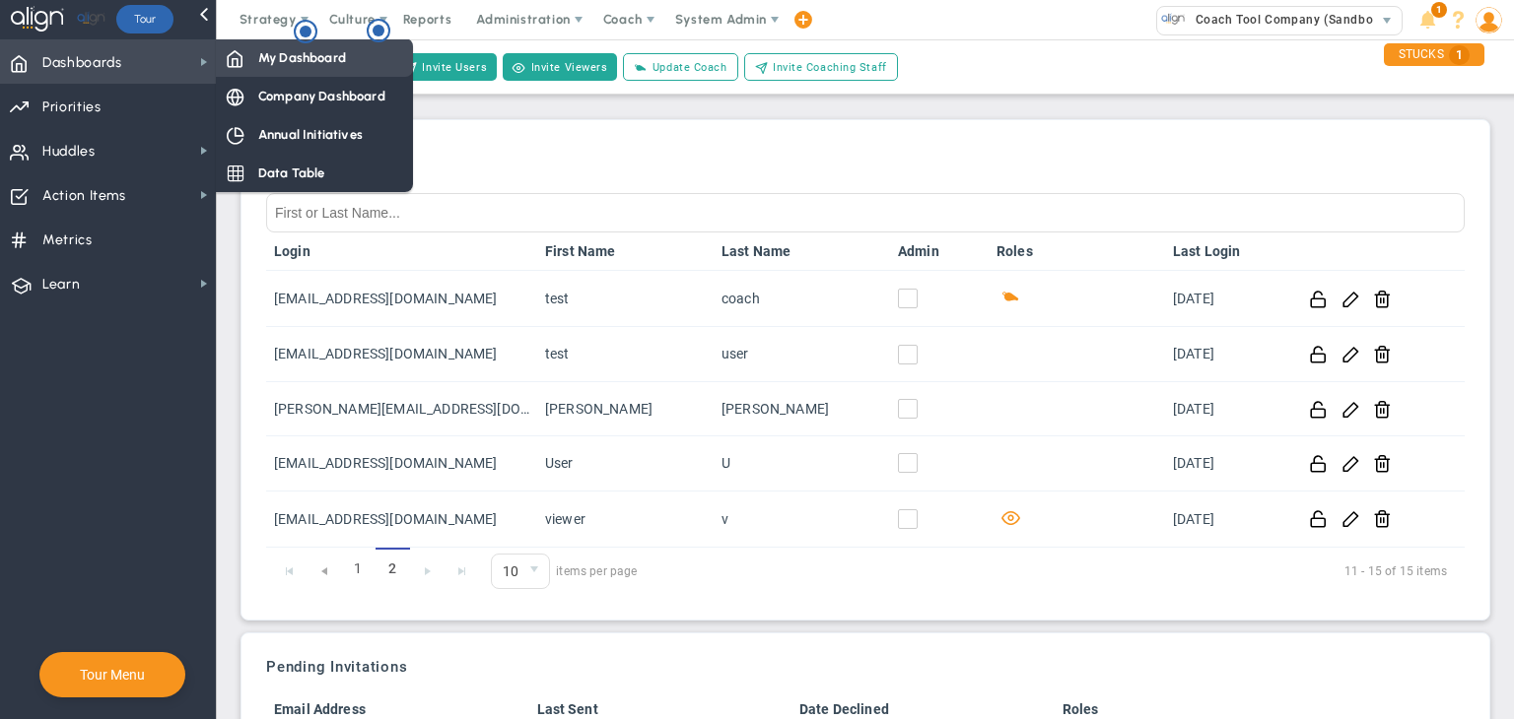
click at [285, 53] on span "My Dashboard" at bounding box center [302, 57] width 88 height 19
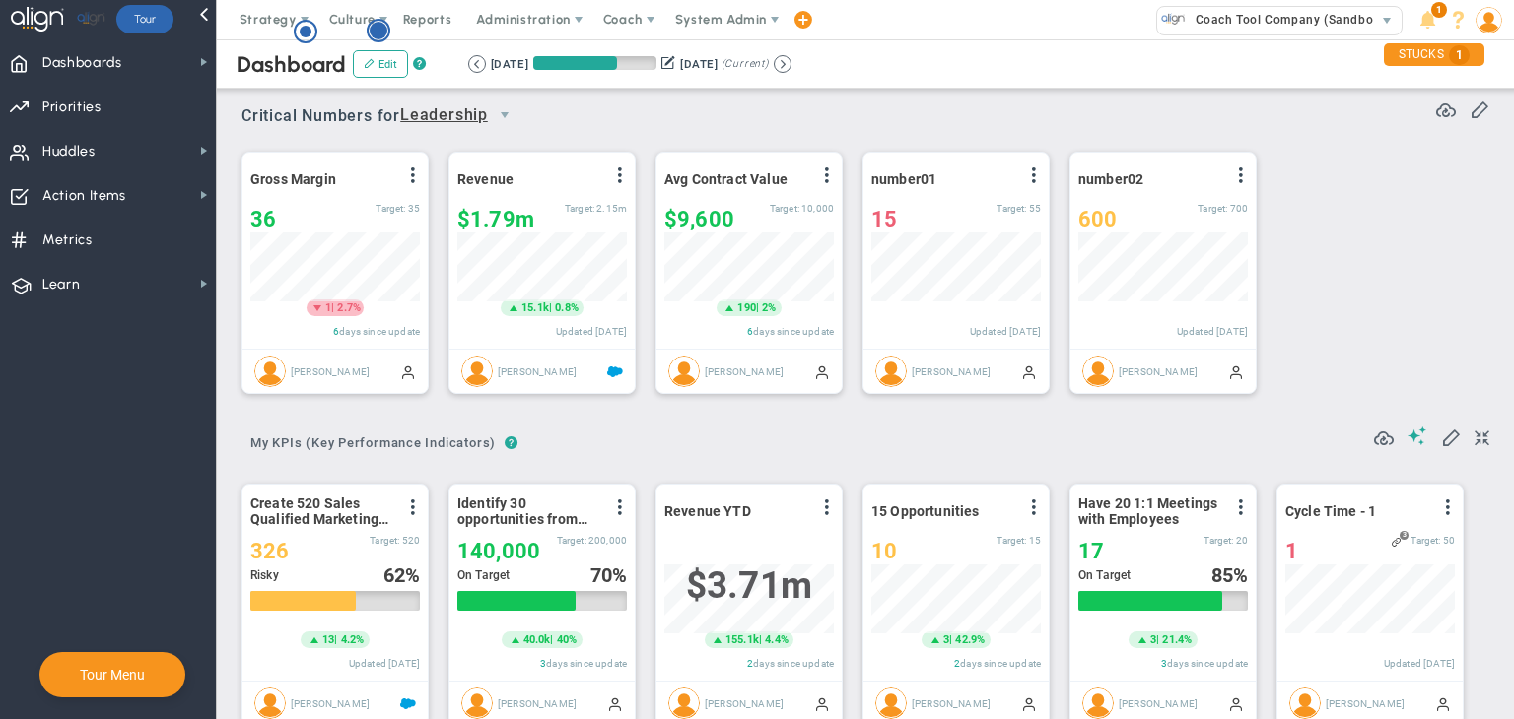
click at [378, 34] on circle "Hotspot (open by clicking or pressing space/enter)" at bounding box center [379, 31] width 18 height 18
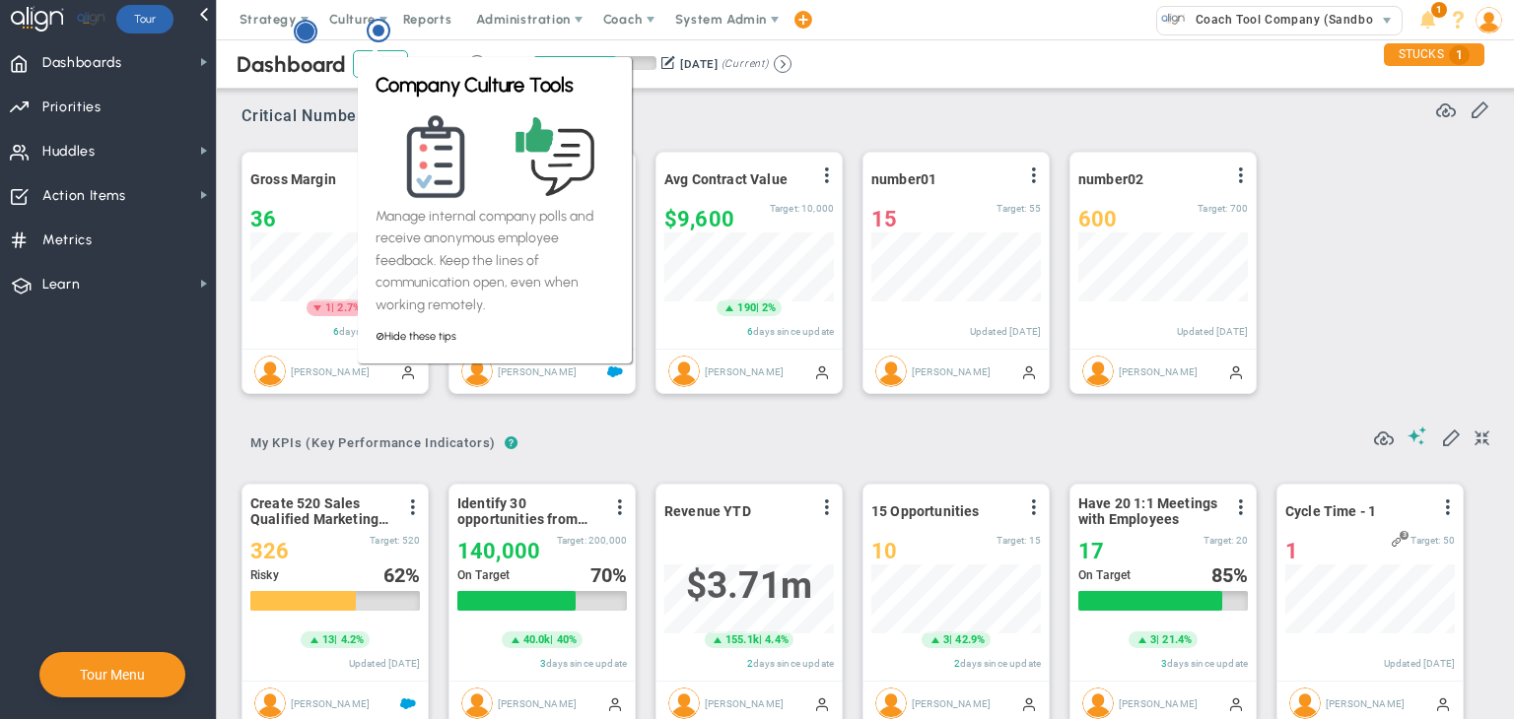
drag, startPoint x: 306, startPoint y: 96, endPoint x: 308, endPoint y: 28, distance: 68.0
click at [308, 28] on body "Welcome to Align! You are currently logged into a sandbox company. Your sandbox…" at bounding box center [757, 359] width 1514 height 719
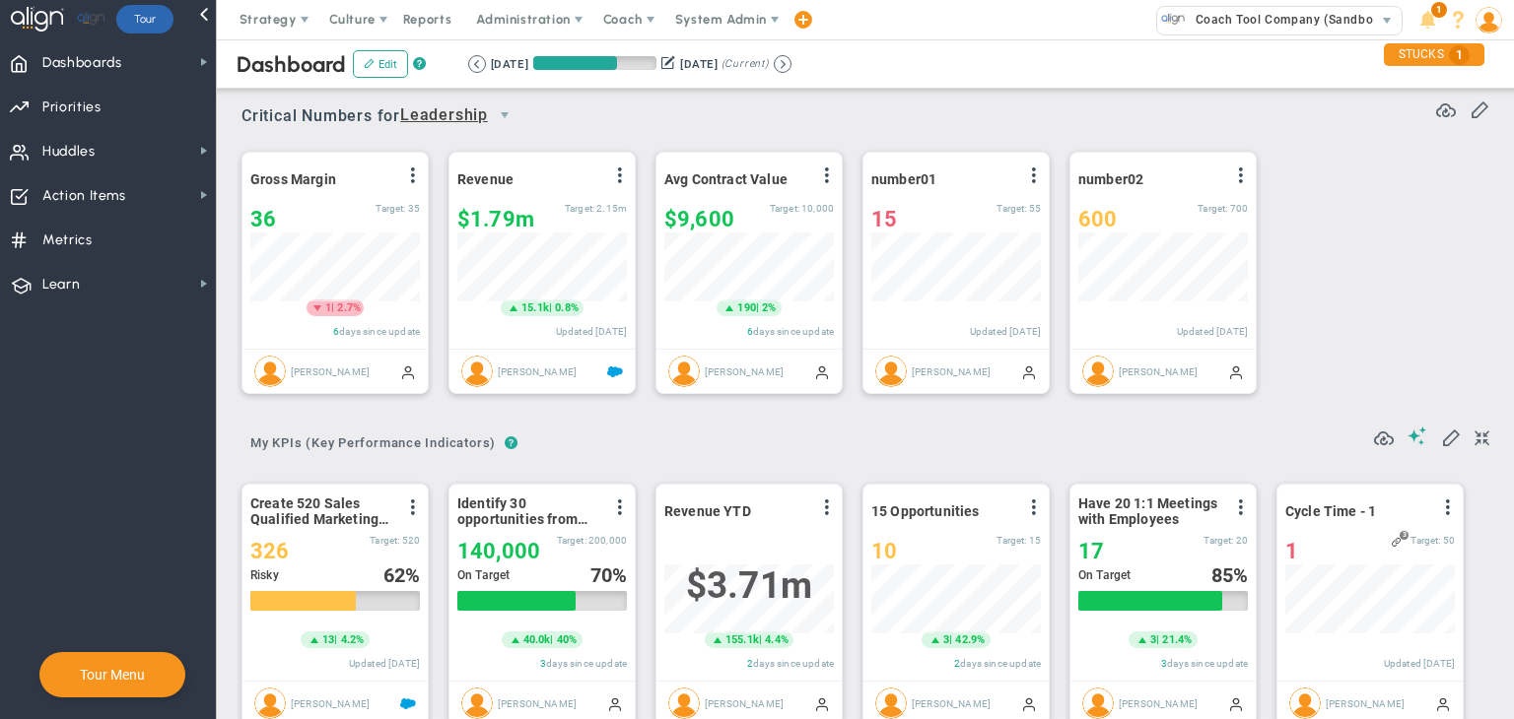
click at [308, 28] on div "Hotspot (open by clicking or pressing space/enter)" at bounding box center [306, 33] width 24 height 27
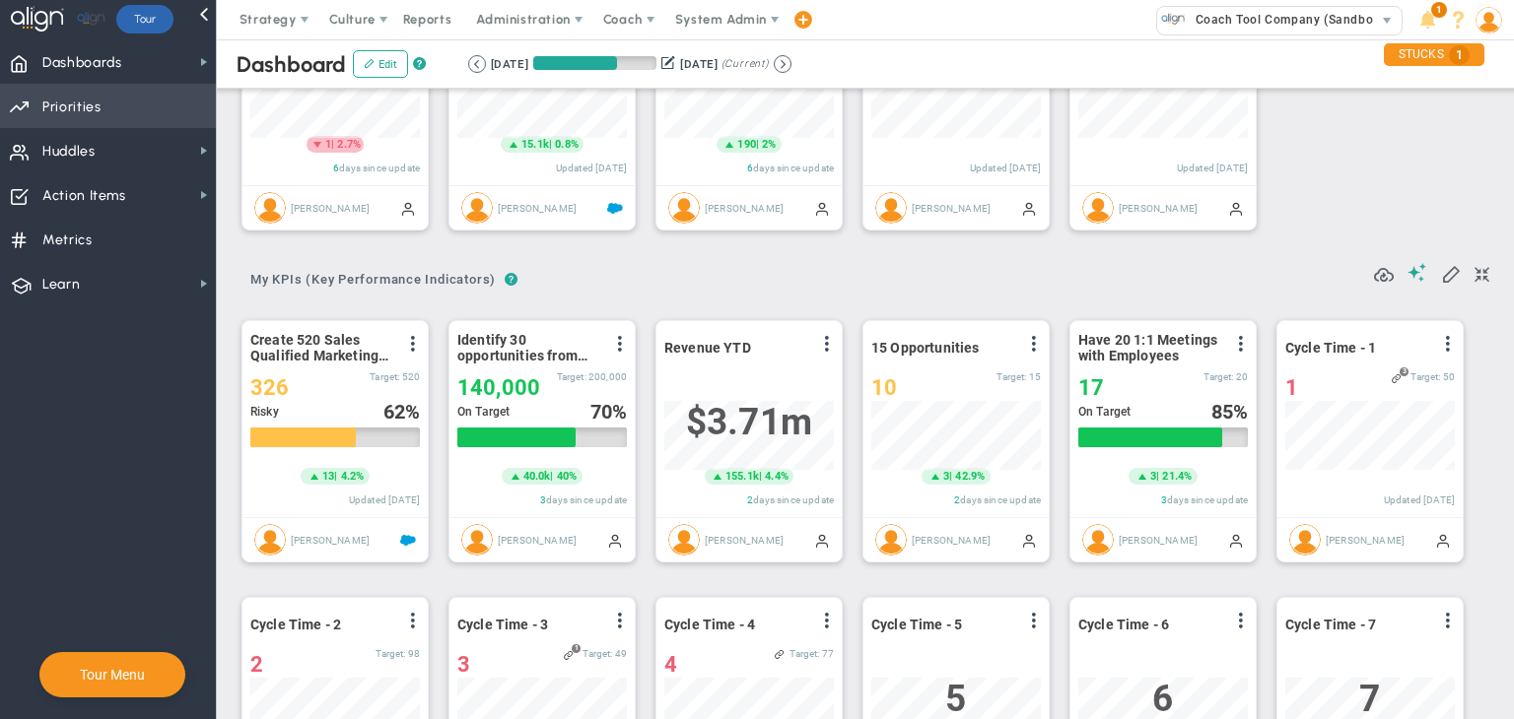
click at [36, 95] on span "Priorities OKR Tree Priorities OKRs" at bounding box center [108, 106] width 216 height 44
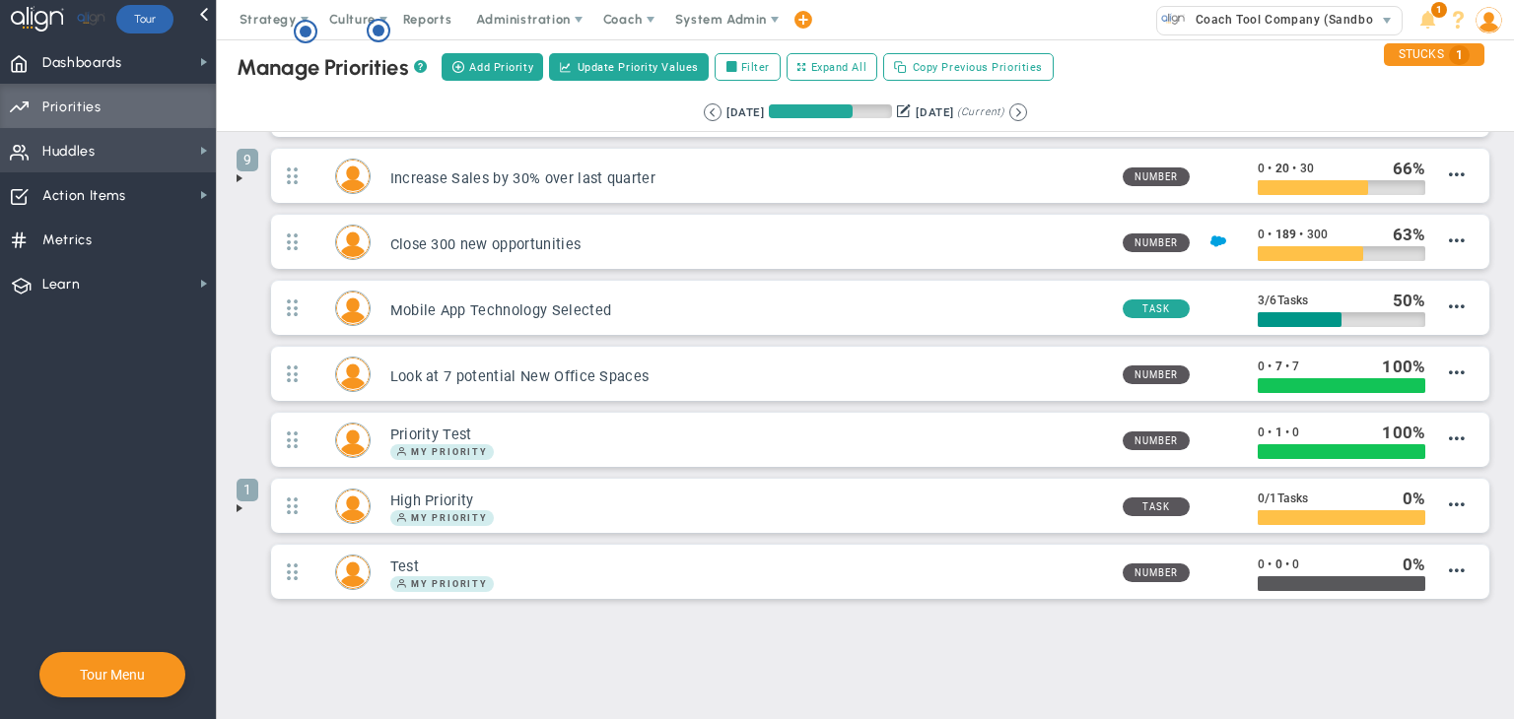
click at [185, 154] on span "Huddles Huddles" at bounding box center [108, 150] width 216 height 44
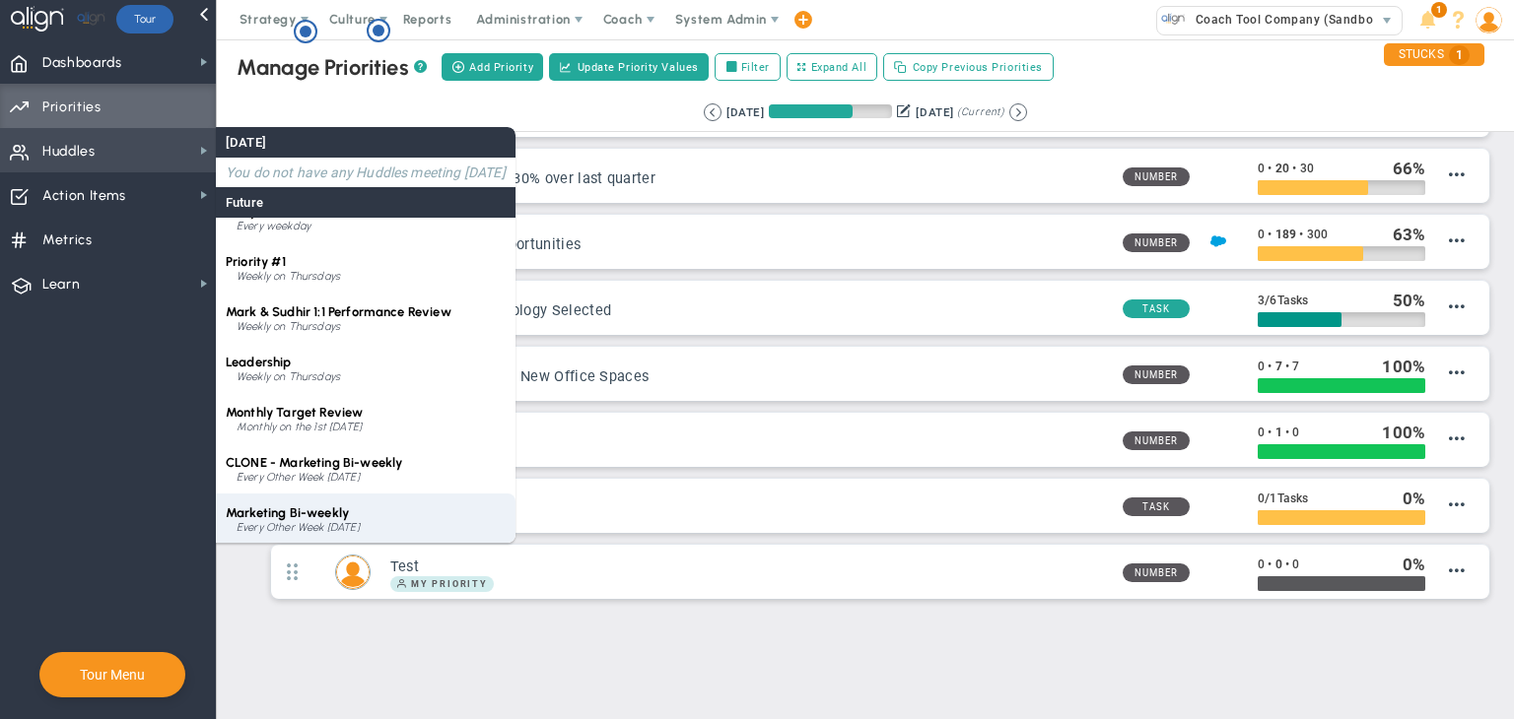
click at [313, 494] on div "Marketing Bi-weekly Every Other Week [DATE]" at bounding box center [366, 519] width 300 height 50
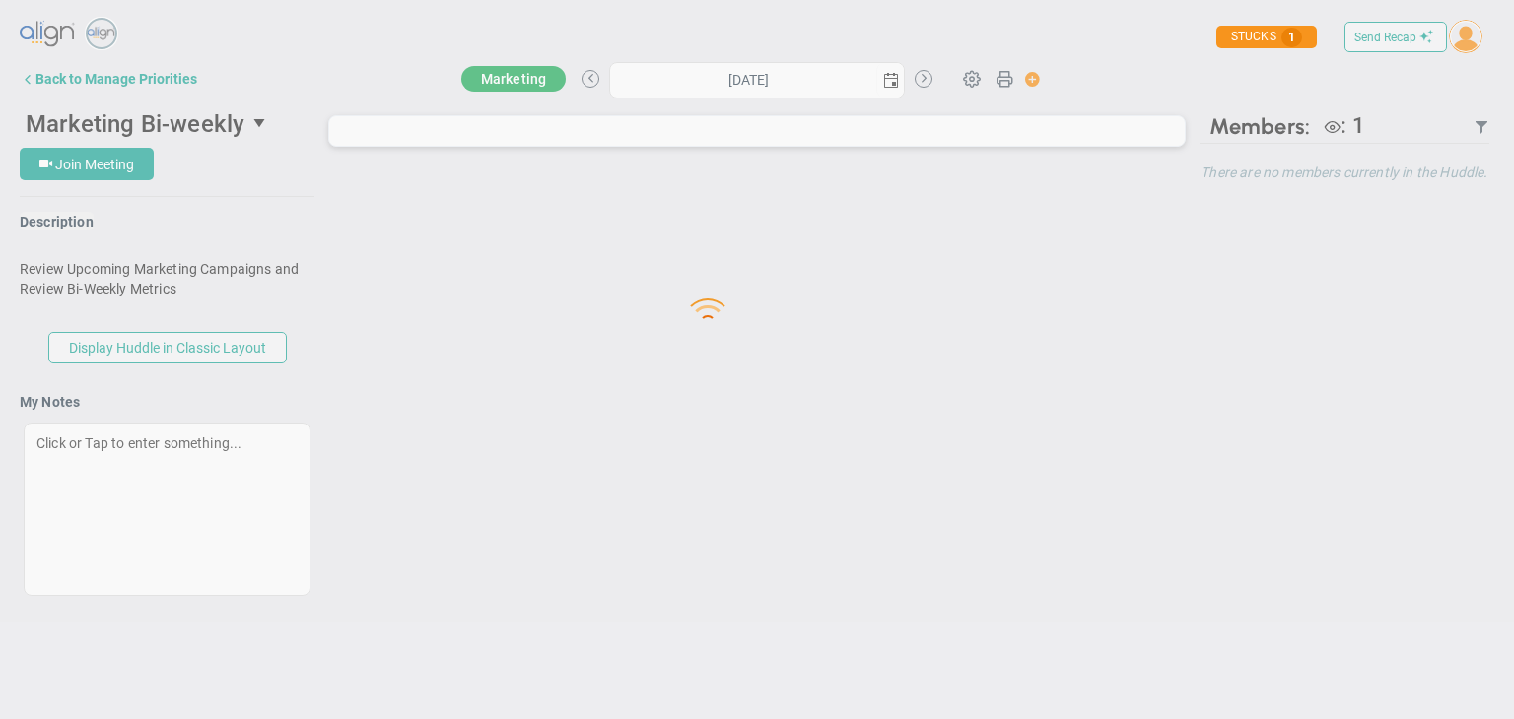
type input "[DATE]"
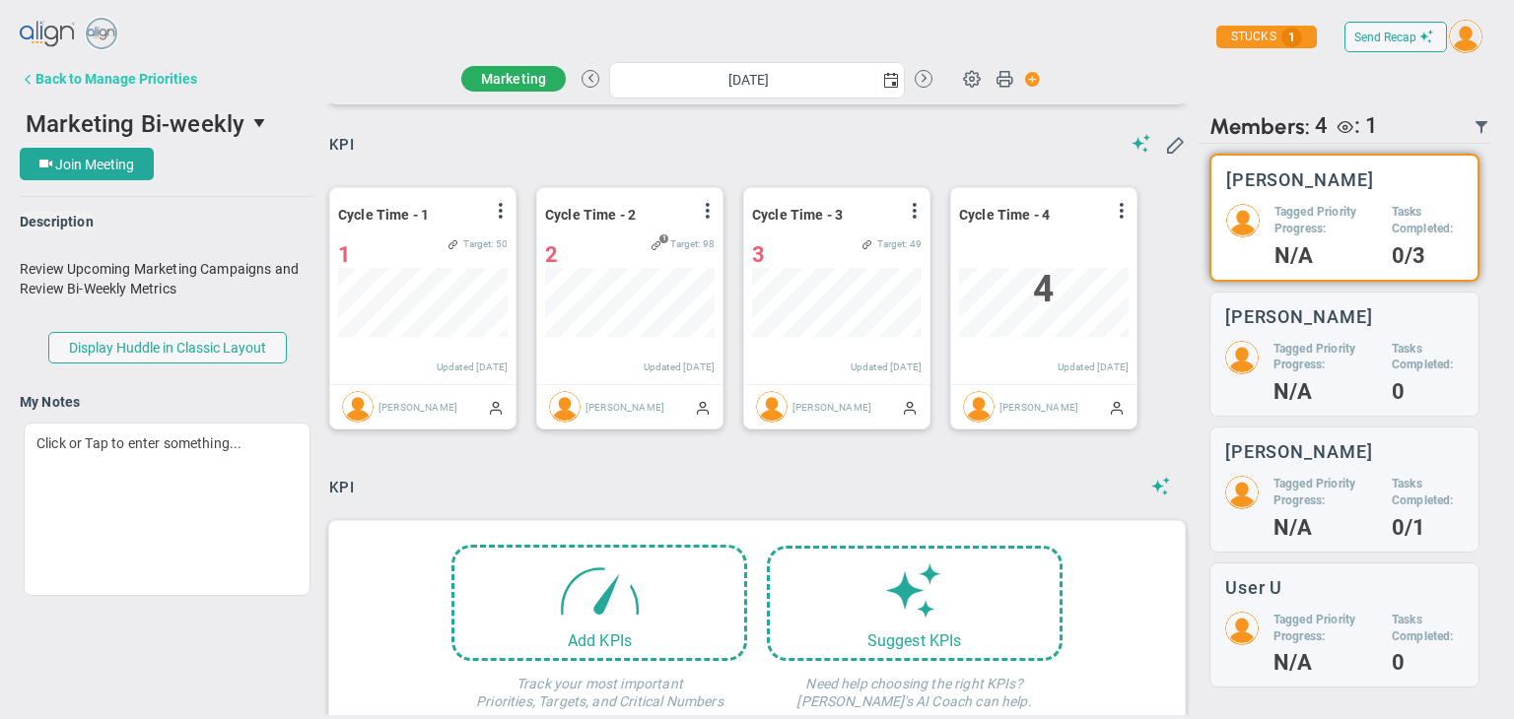
click at [164, 84] on div "Back to Manage Priorities" at bounding box center [116, 79] width 162 height 16
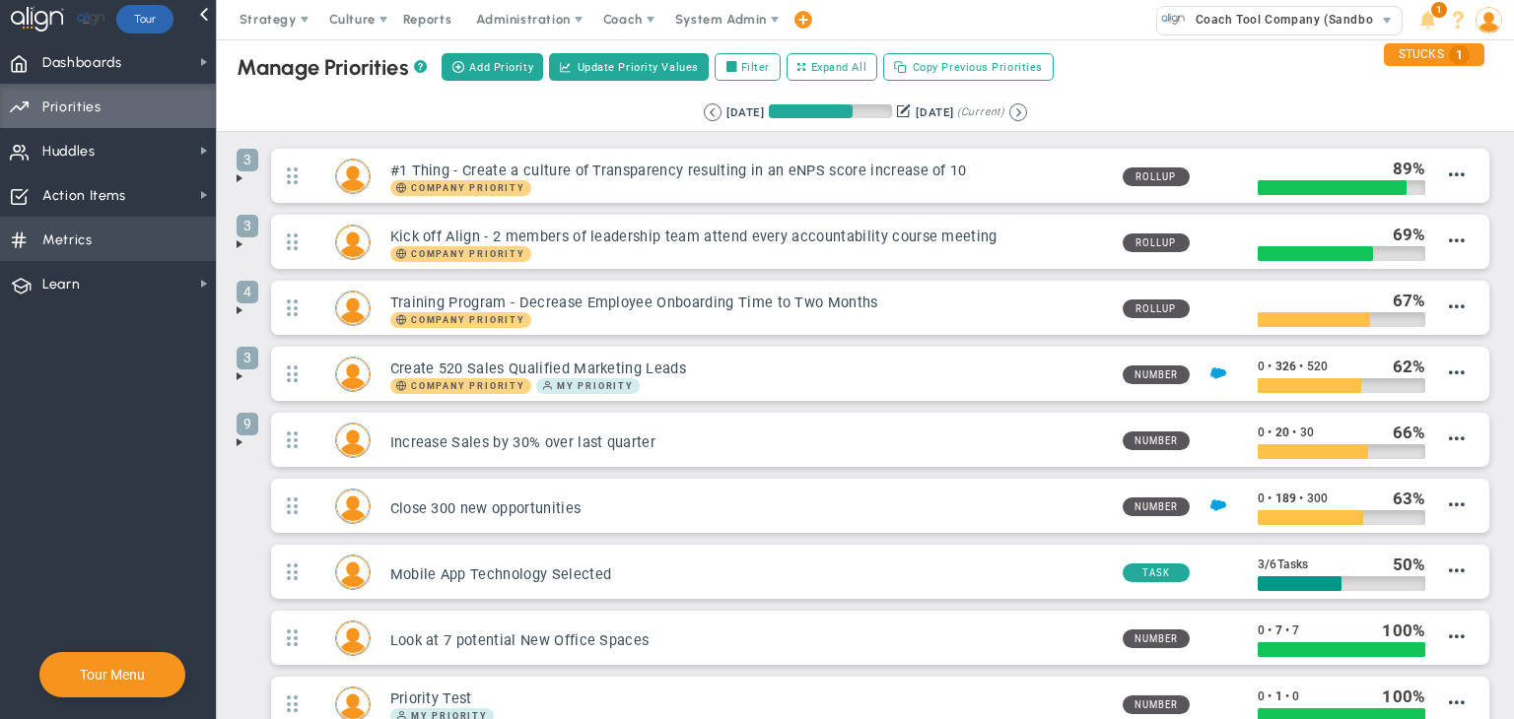
click at [150, 259] on span "Metrics Metrics" at bounding box center [108, 239] width 216 height 44
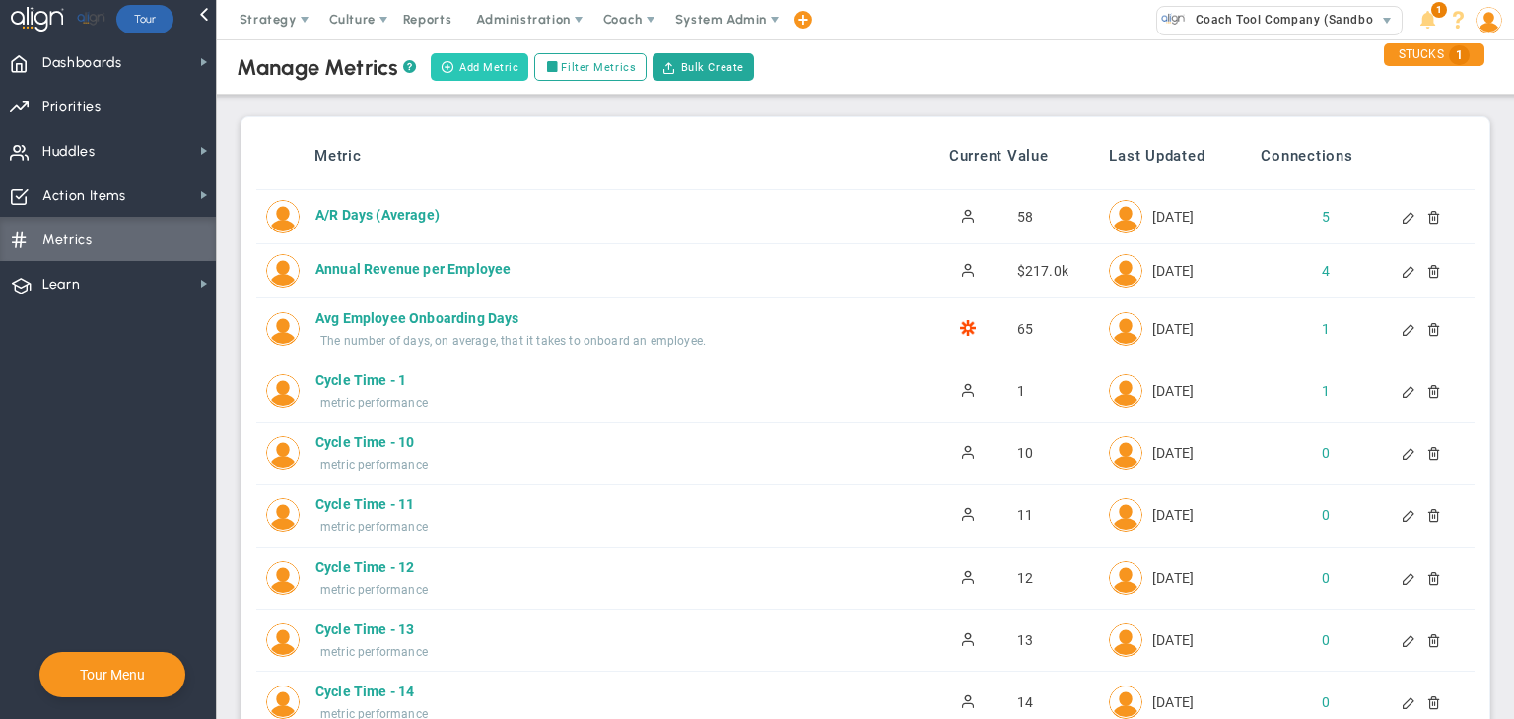
click at [485, 71] on button "Add Metric" at bounding box center [480, 67] width 98 height 28
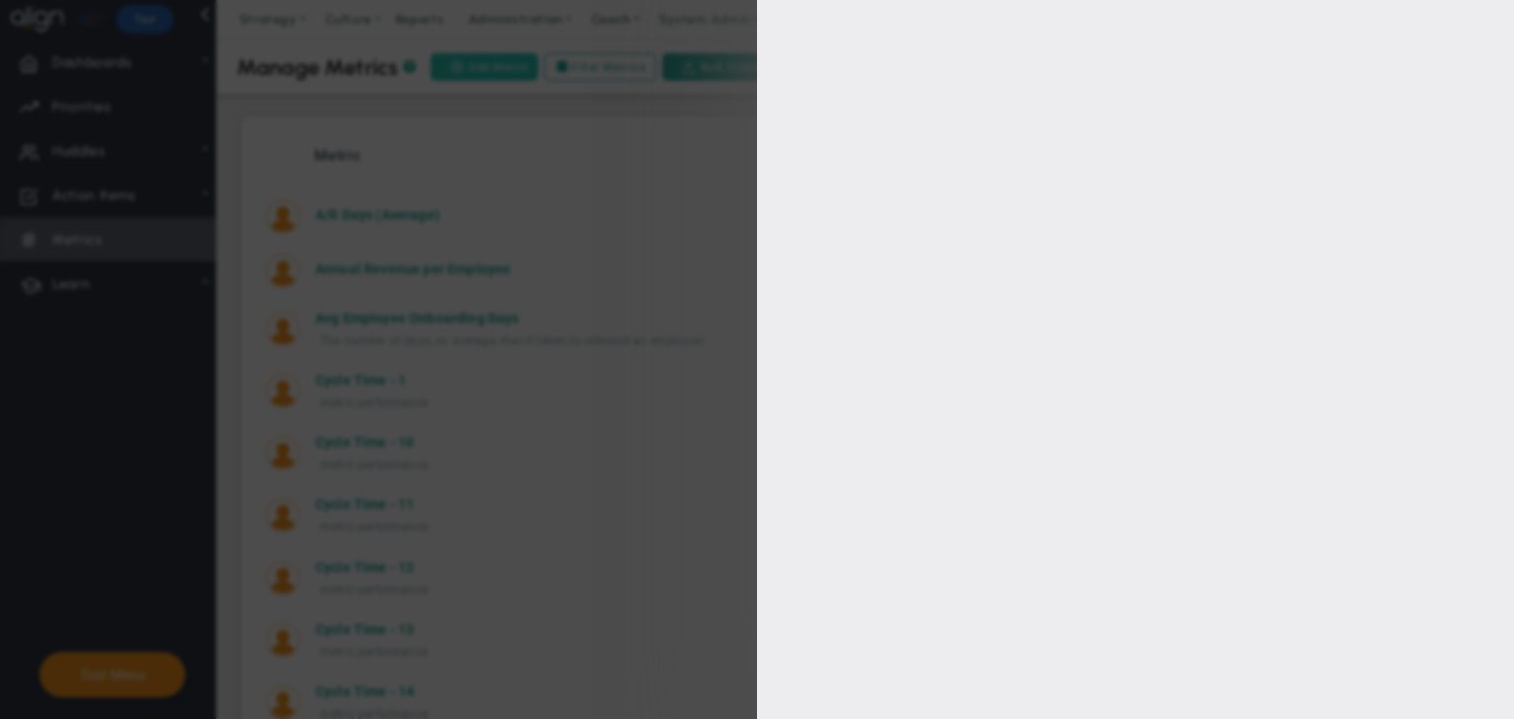
type input "[PERSON_NAME]"
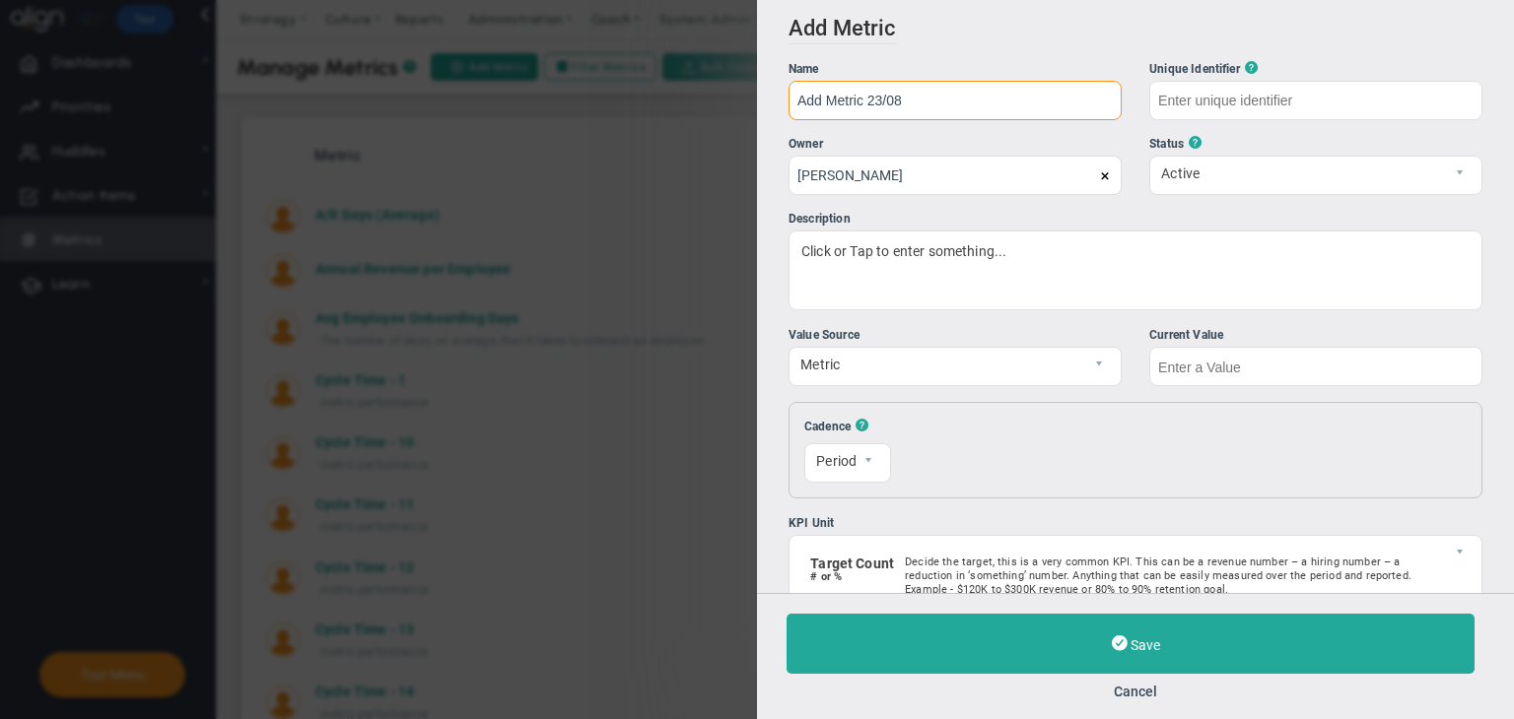
type input "Add Metric 23/08"
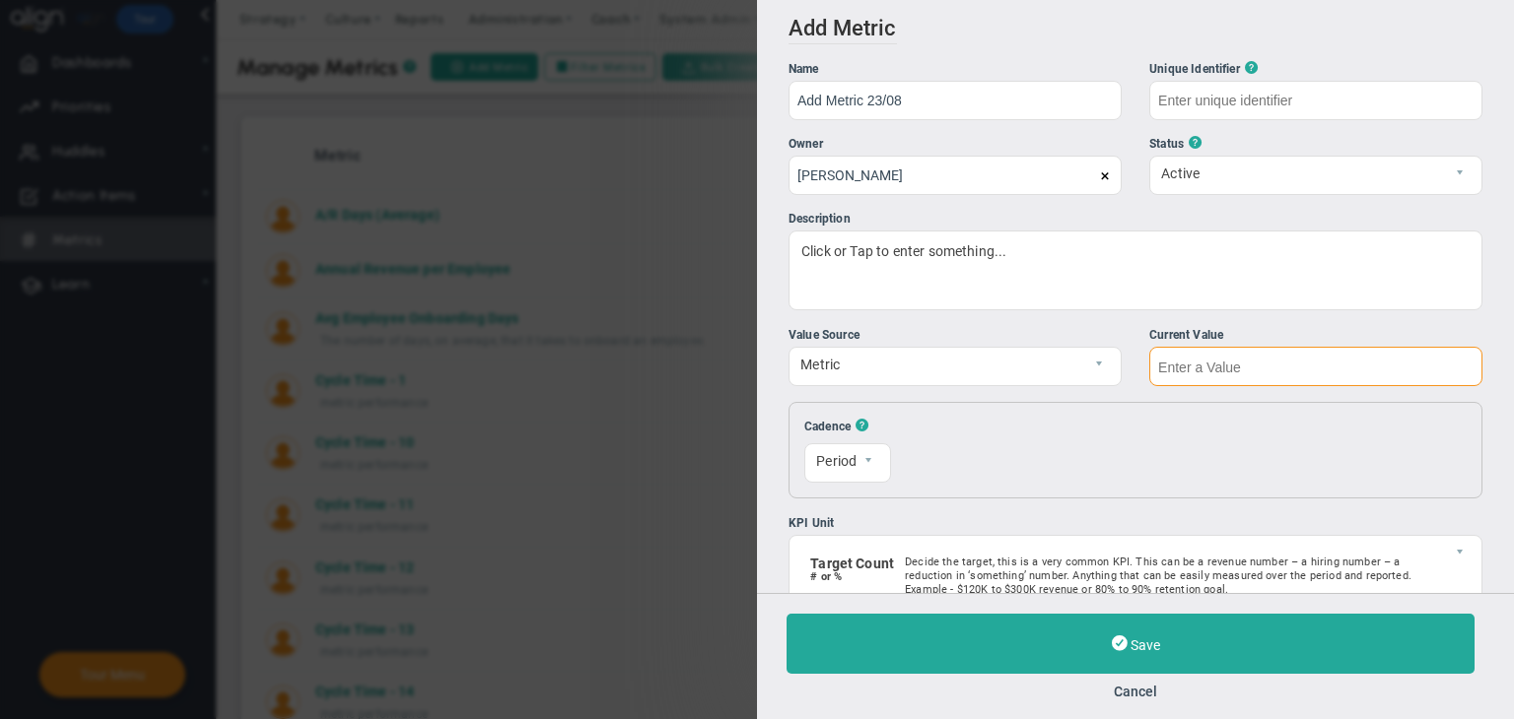
click at [1289, 376] on input "text" at bounding box center [1315, 366] width 333 height 39
type input "Add-Metric-23/08"
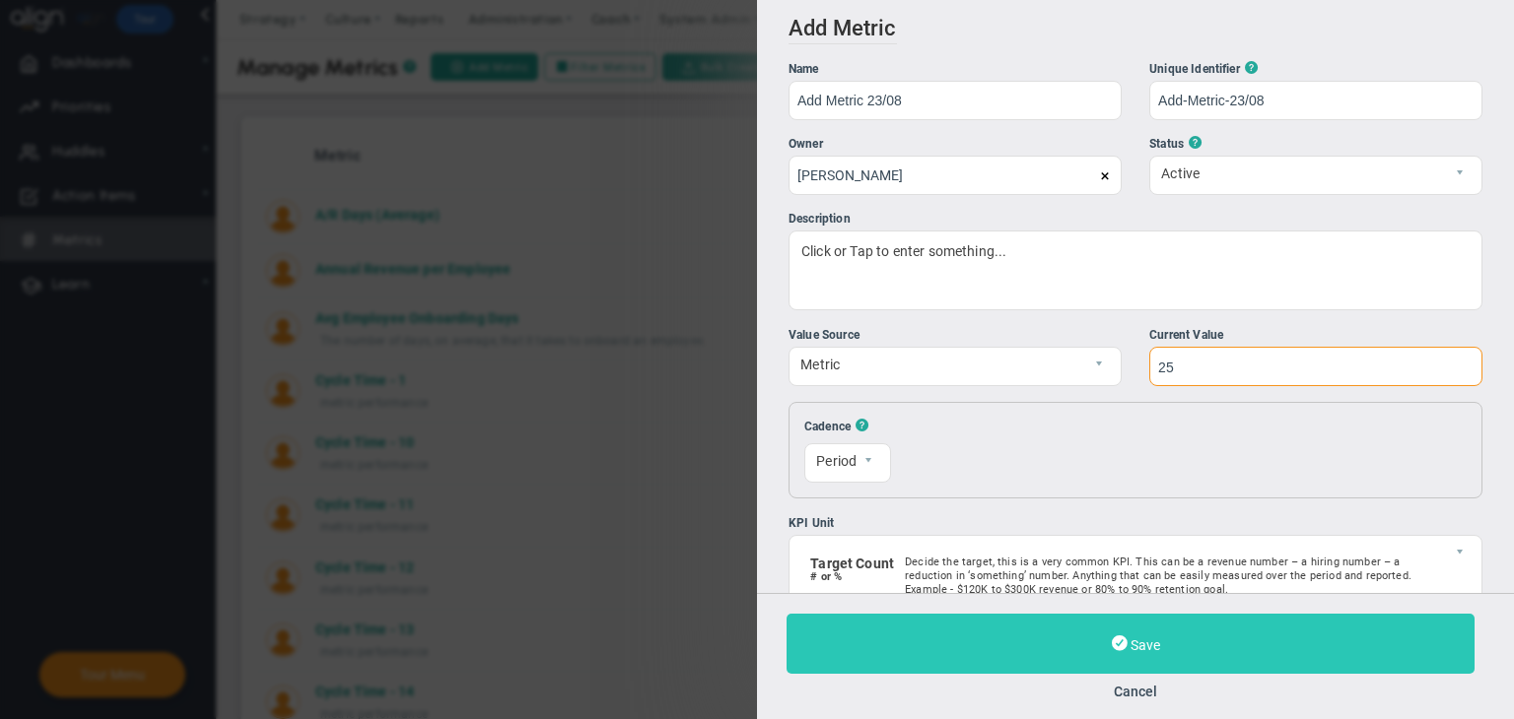
type input "25"
click at [1128, 638] on button "Save" at bounding box center [1131, 644] width 688 height 60
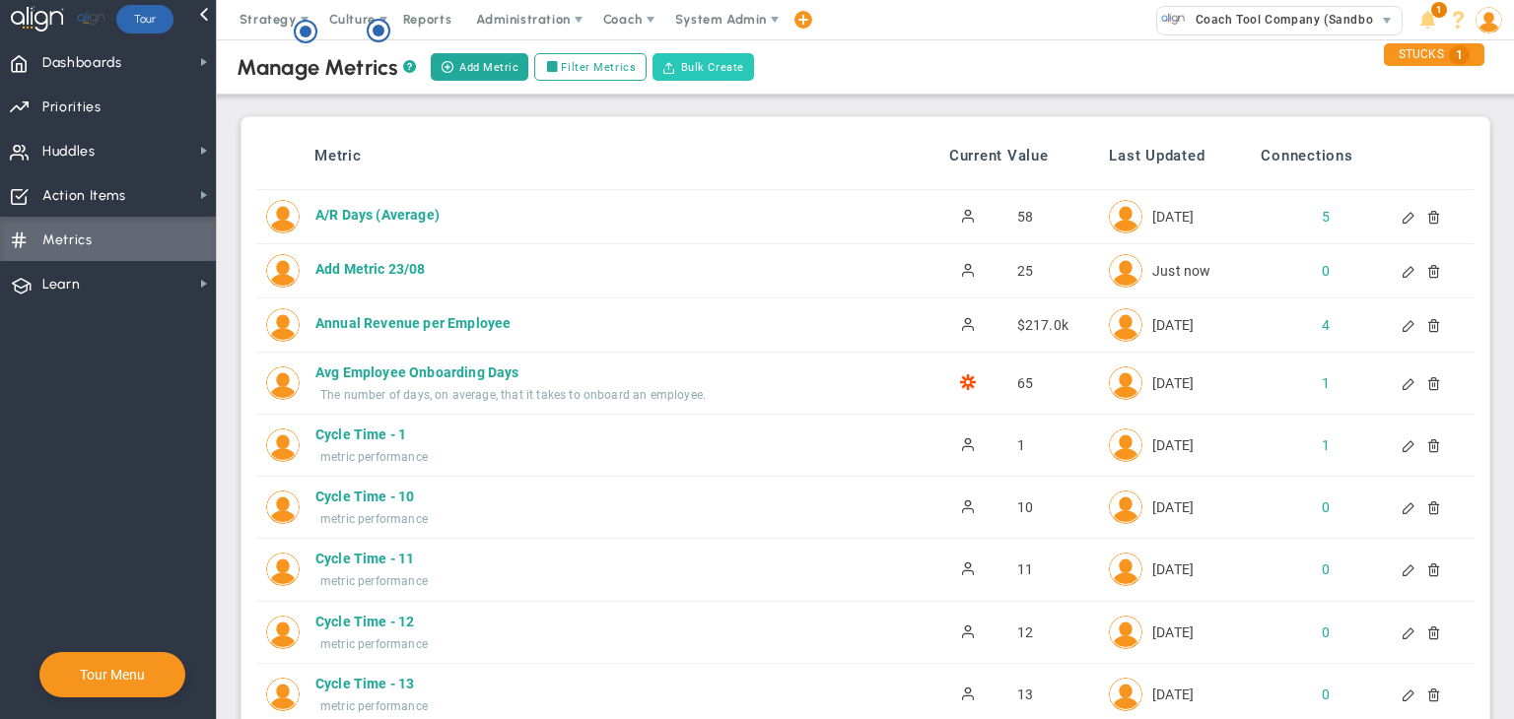
click at [715, 76] on button "Bulk Create" at bounding box center [703, 67] width 102 height 28
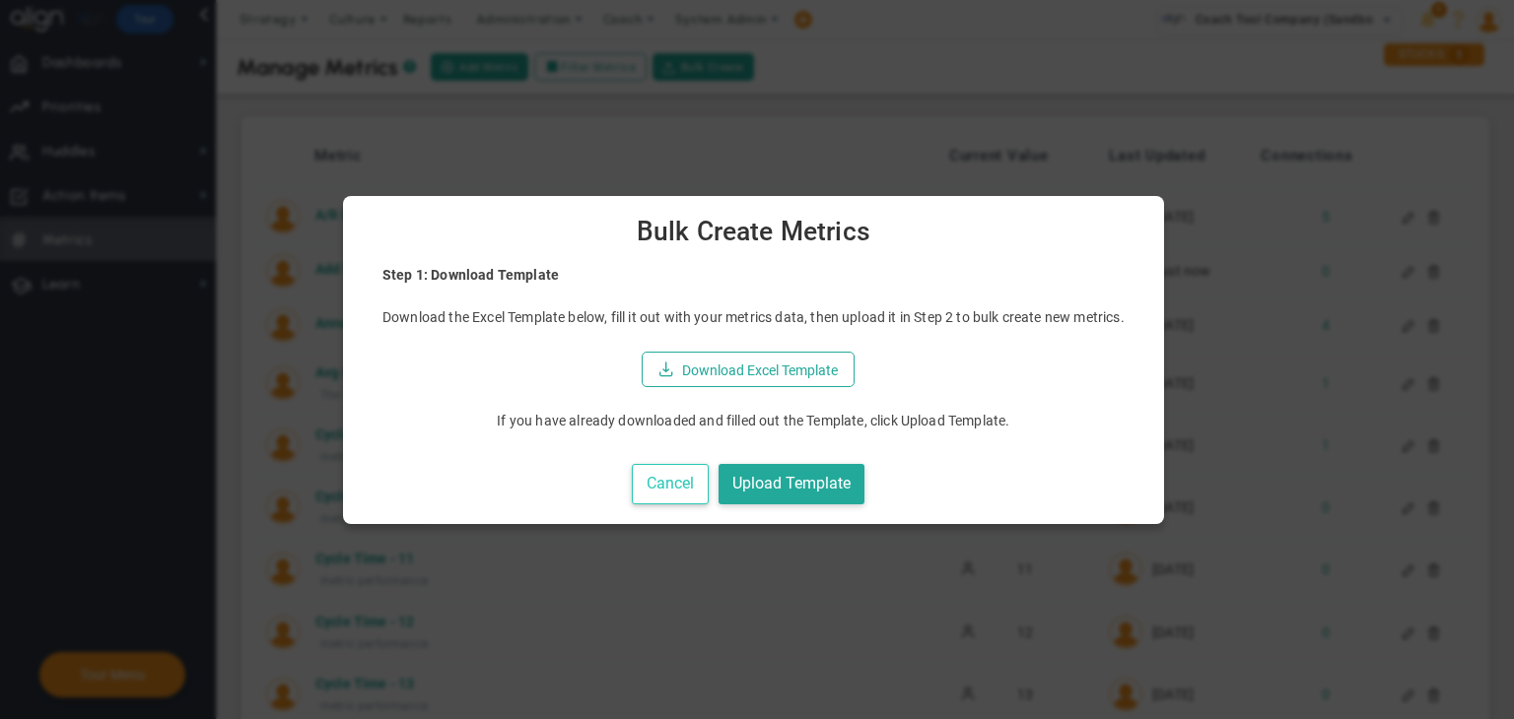
click at [675, 474] on button "Cancel" at bounding box center [670, 484] width 77 height 40
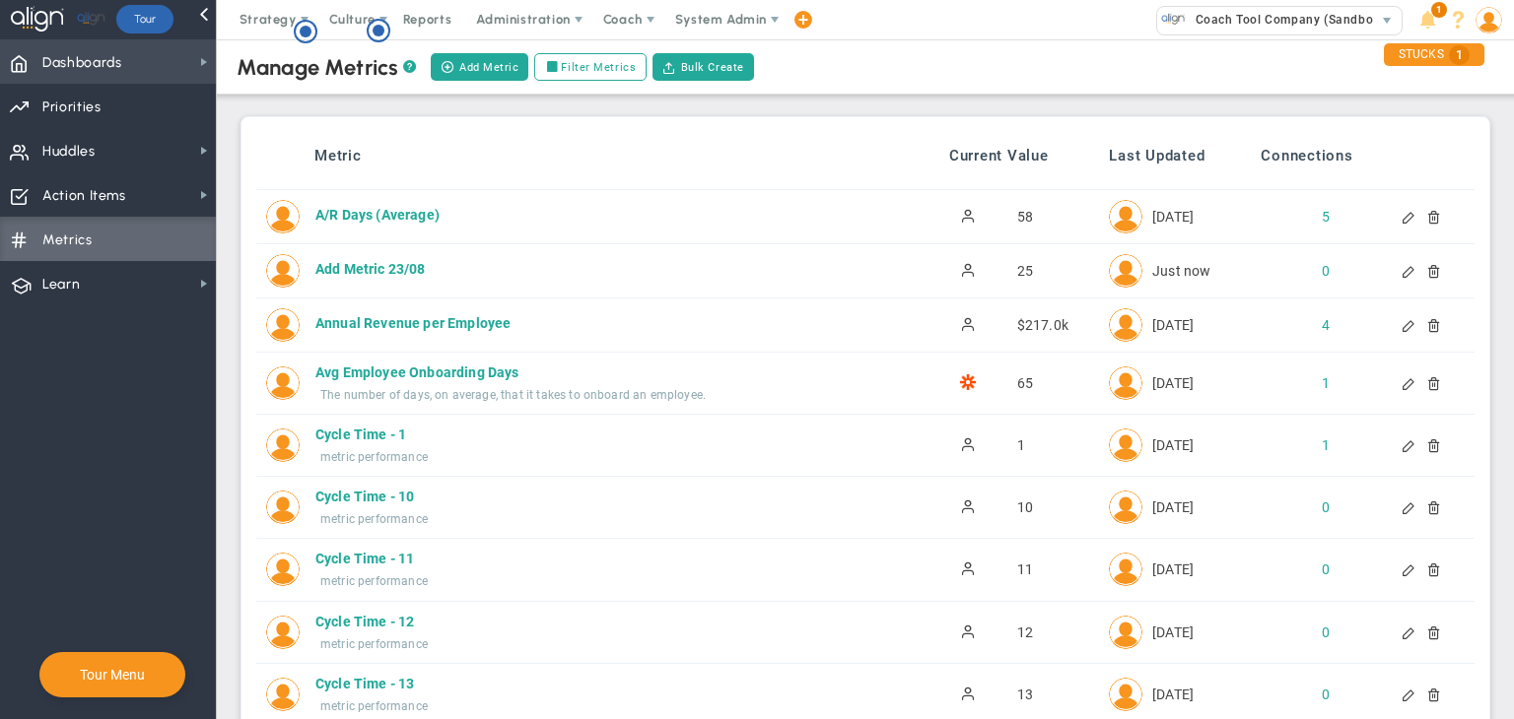
click at [107, 44] on span "Dashboards" at bounding box center [82, 62] width 80 height 41
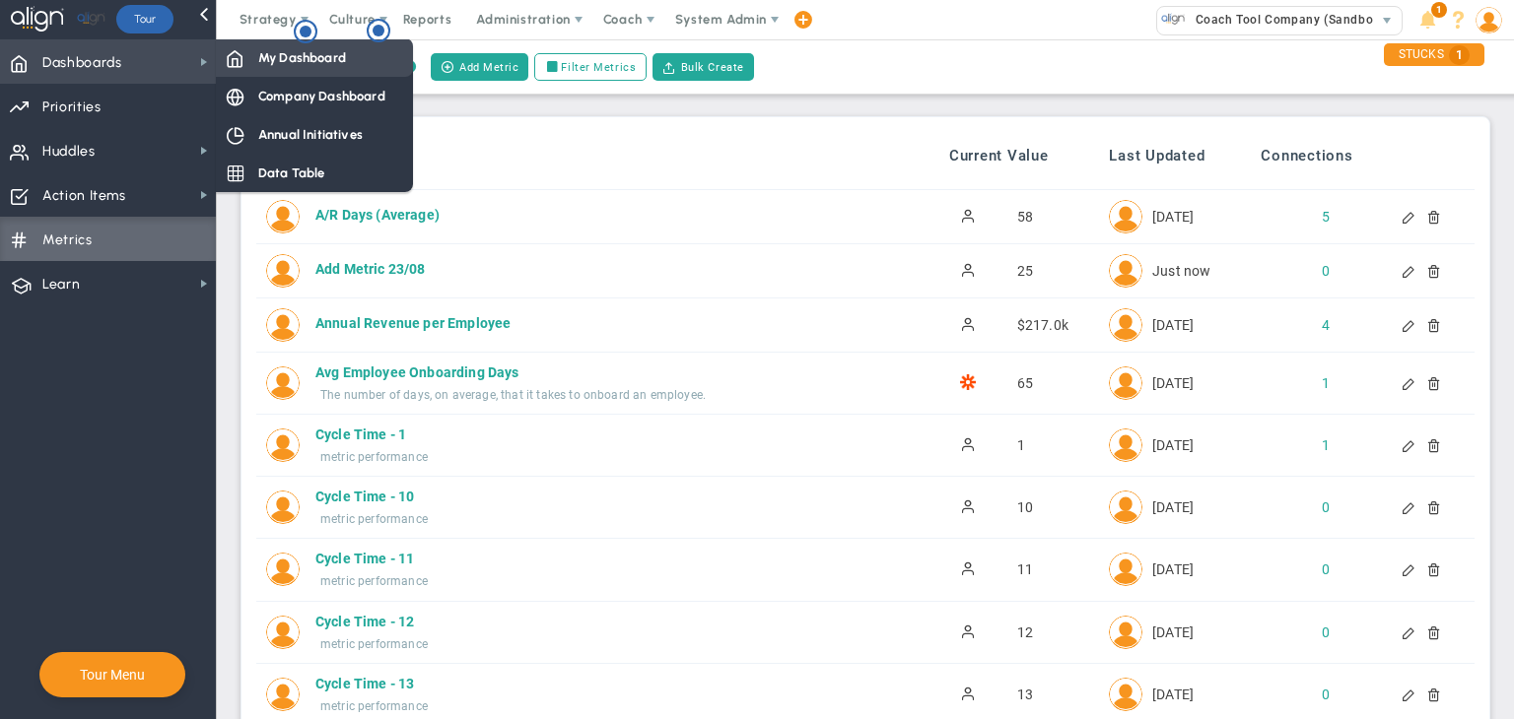
click at [272, 64] on span "My Dashboard" at bounding box center [302, 57] width 88 height 19
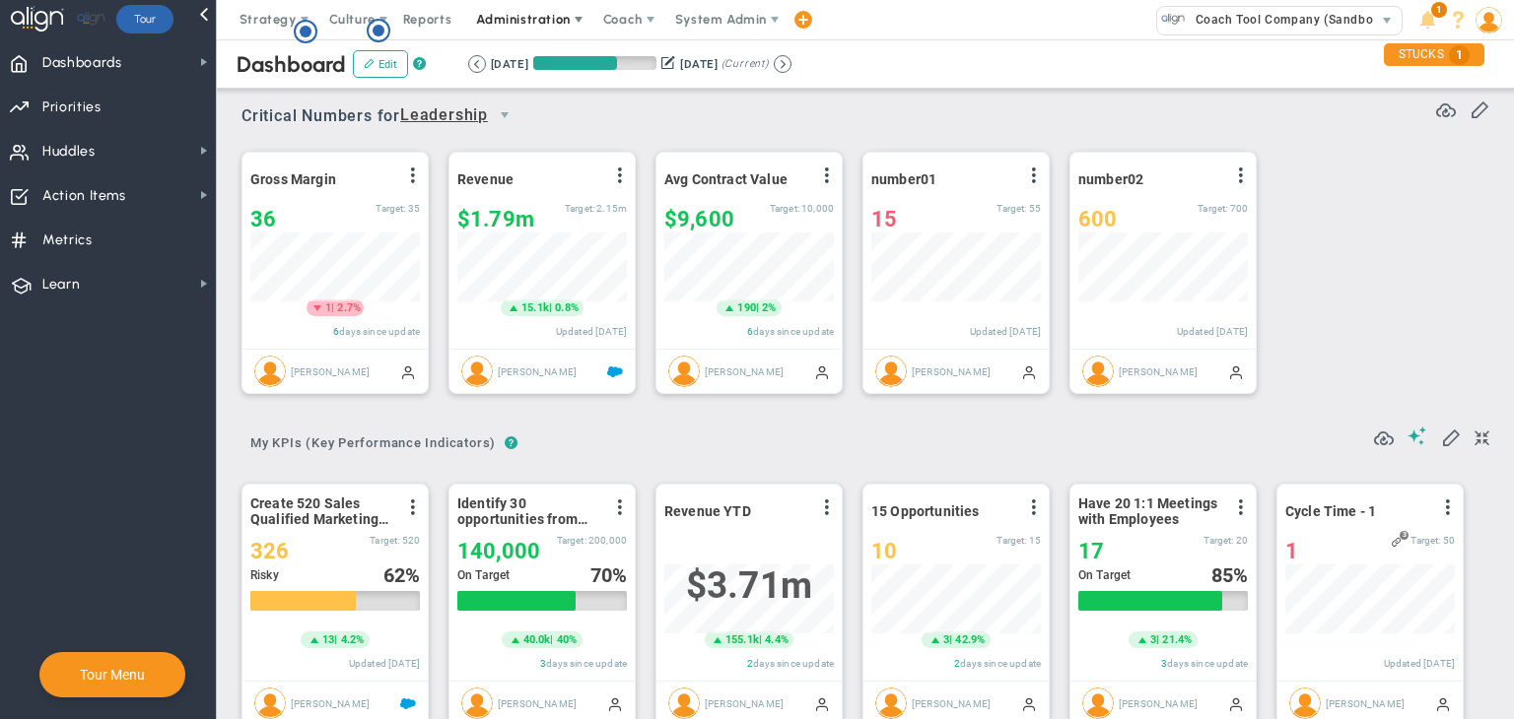
click at [527, 5] on span "Administration" at bounding box center [524, 19] width 126 height 39
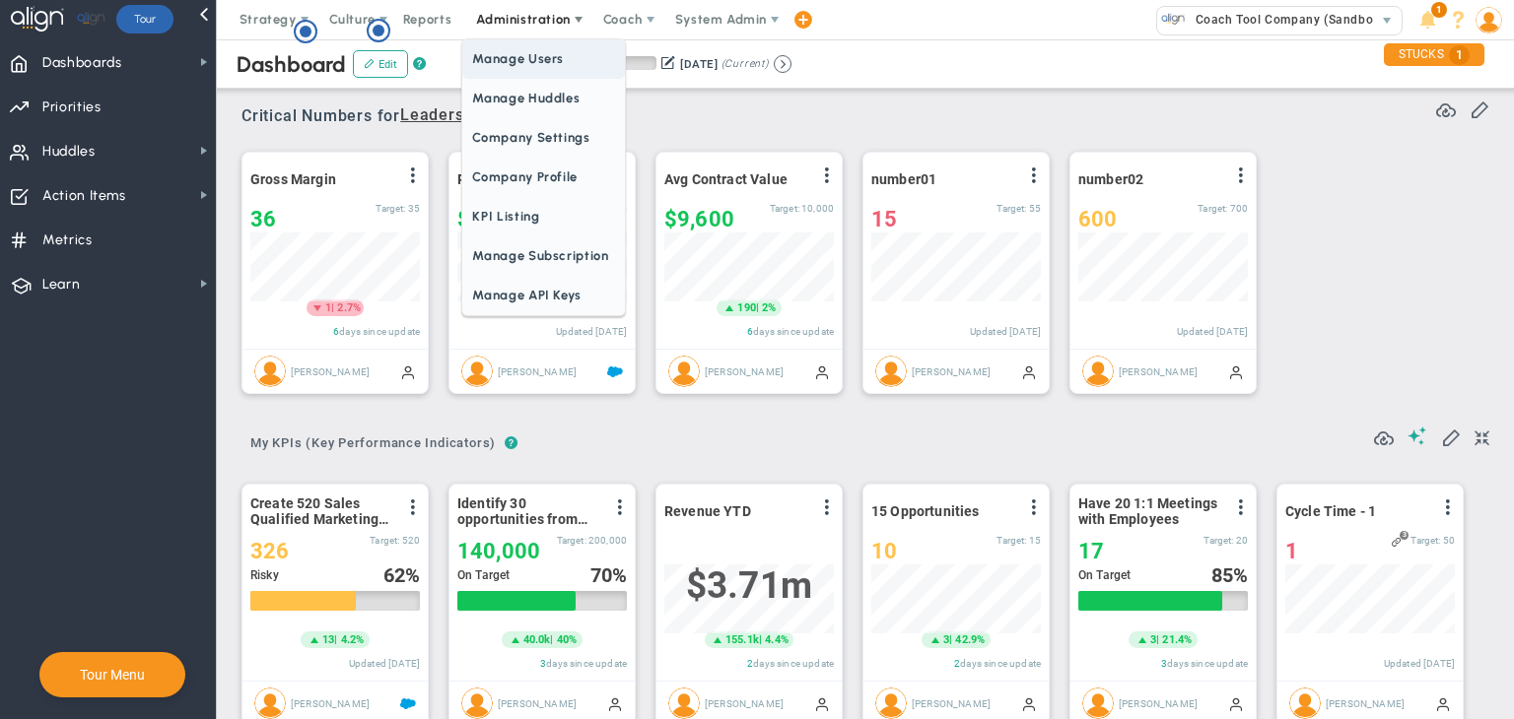
click at [528, 52] on span "Manage Users" at bounding box center [543, 58] width 162 height 39
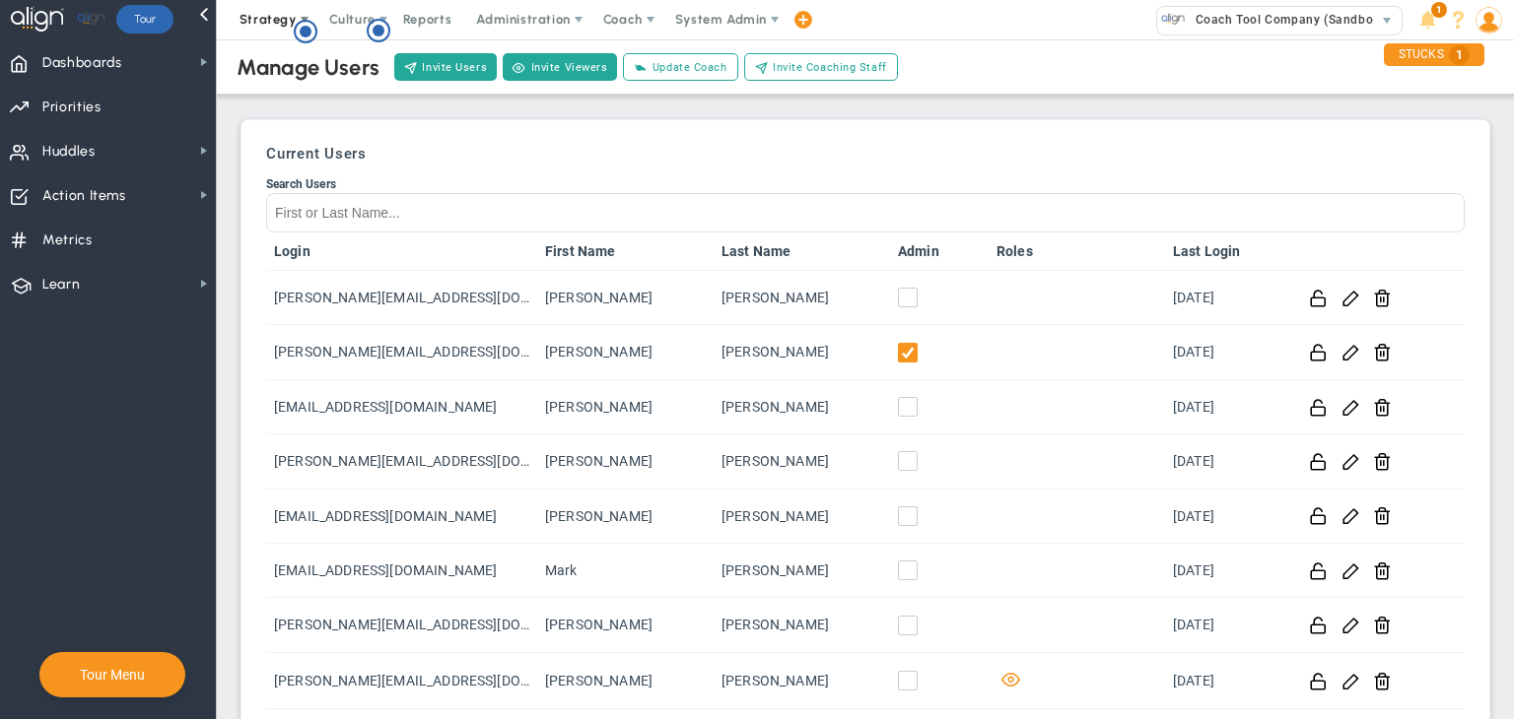
click at [265, 25] on span "Strategy" at bounding box center [268, 19] width 57 height 15
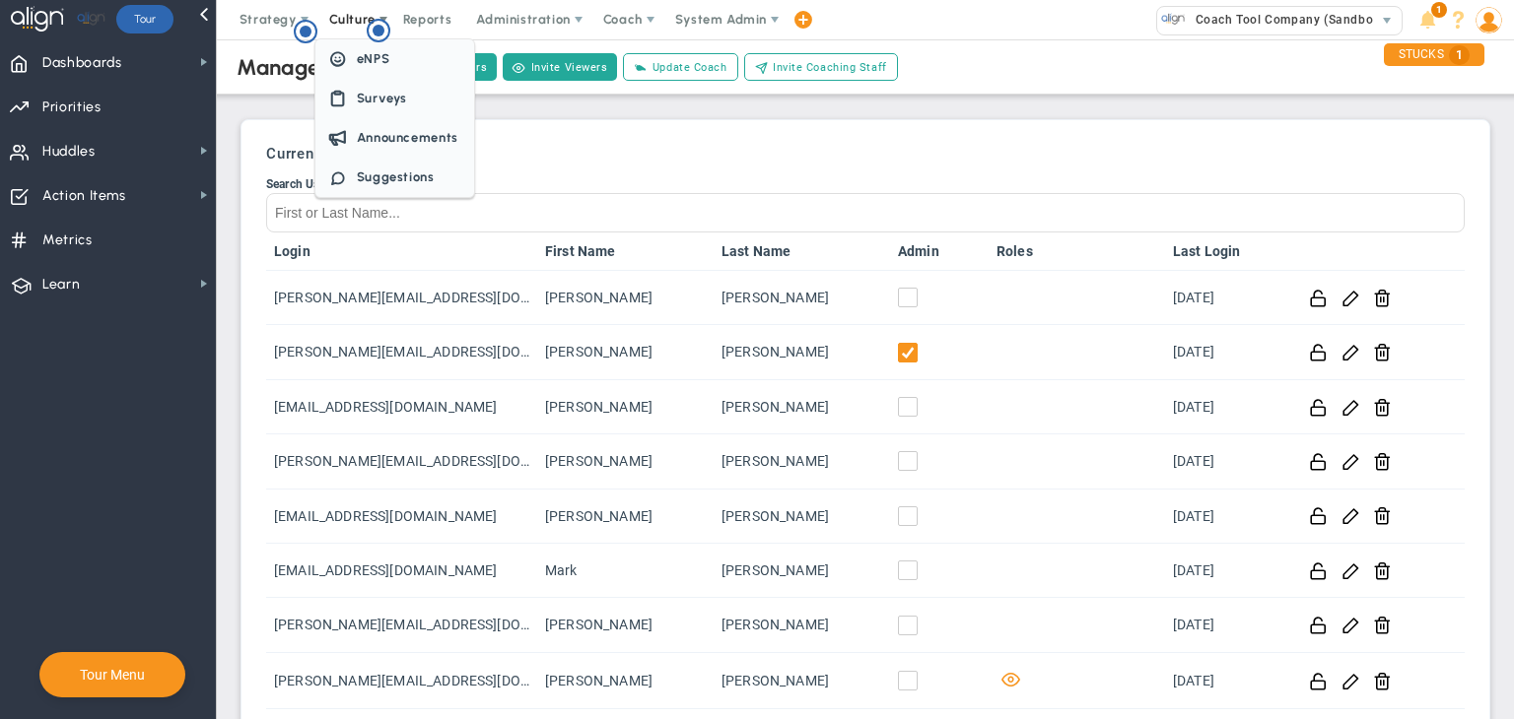
click at [341, 8] on span "Culture" at bounding box center [353, 19] width 79 height 39
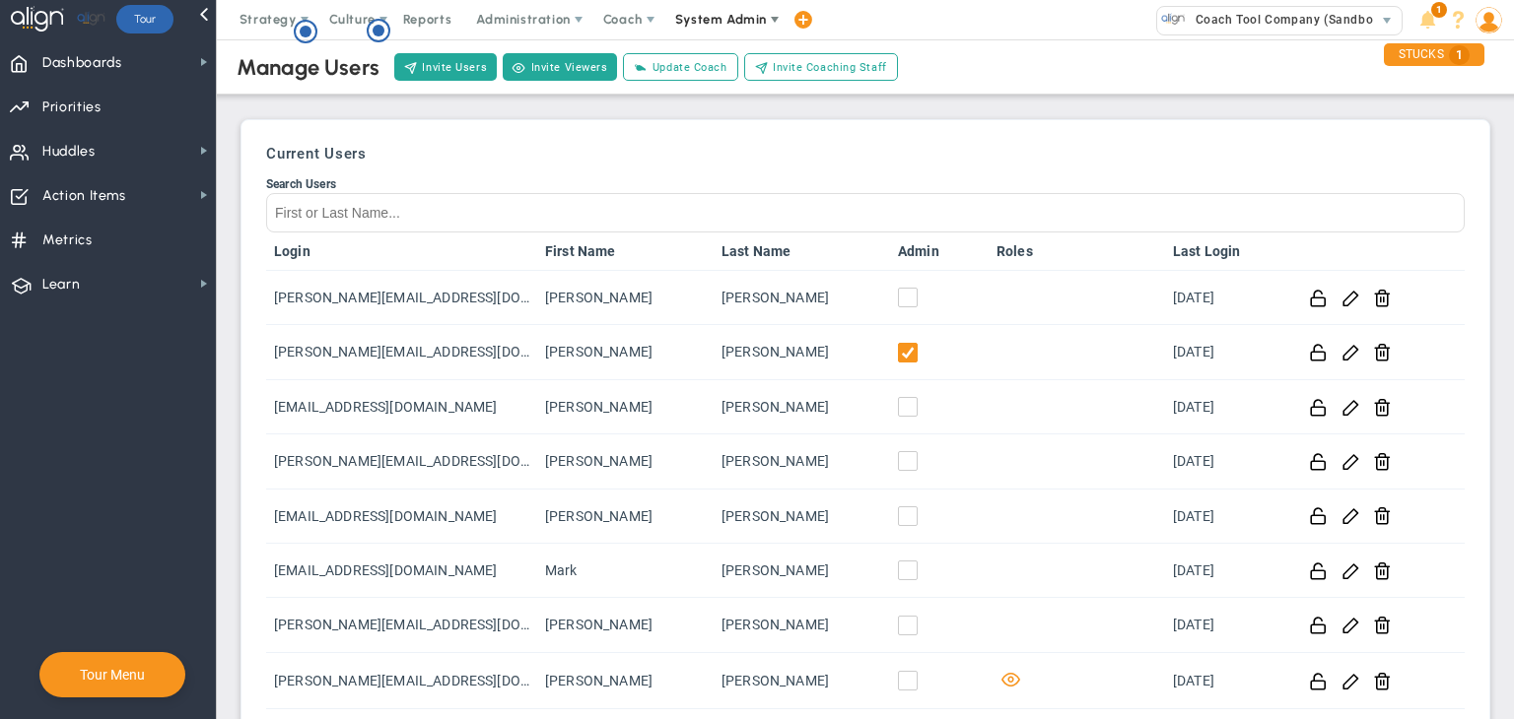
click at [717, 1] on span "System Admin" at bounding box center [722, 19] width 124 height 39
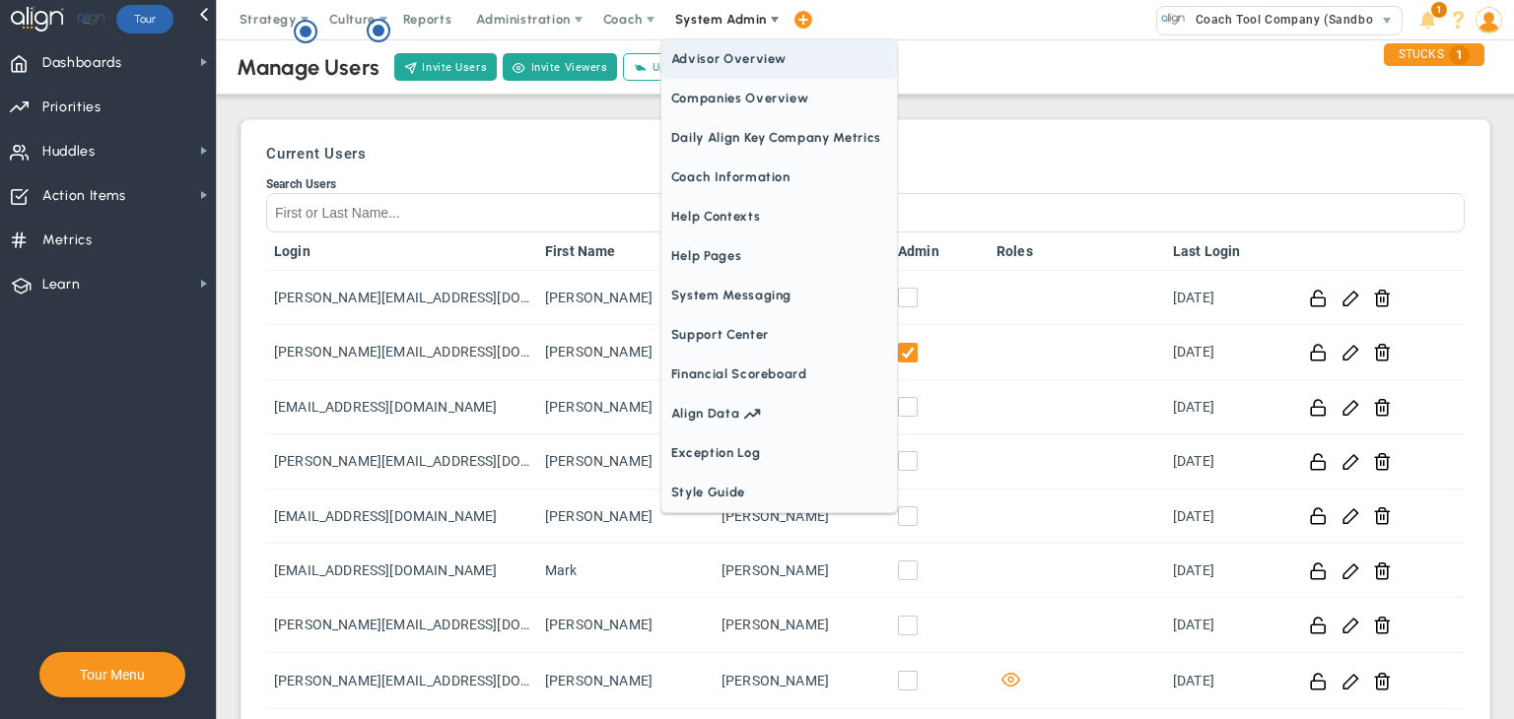
click at [711, 76] on span "Advisor Overview" at bounding box center [779, 58] width 236 height 39
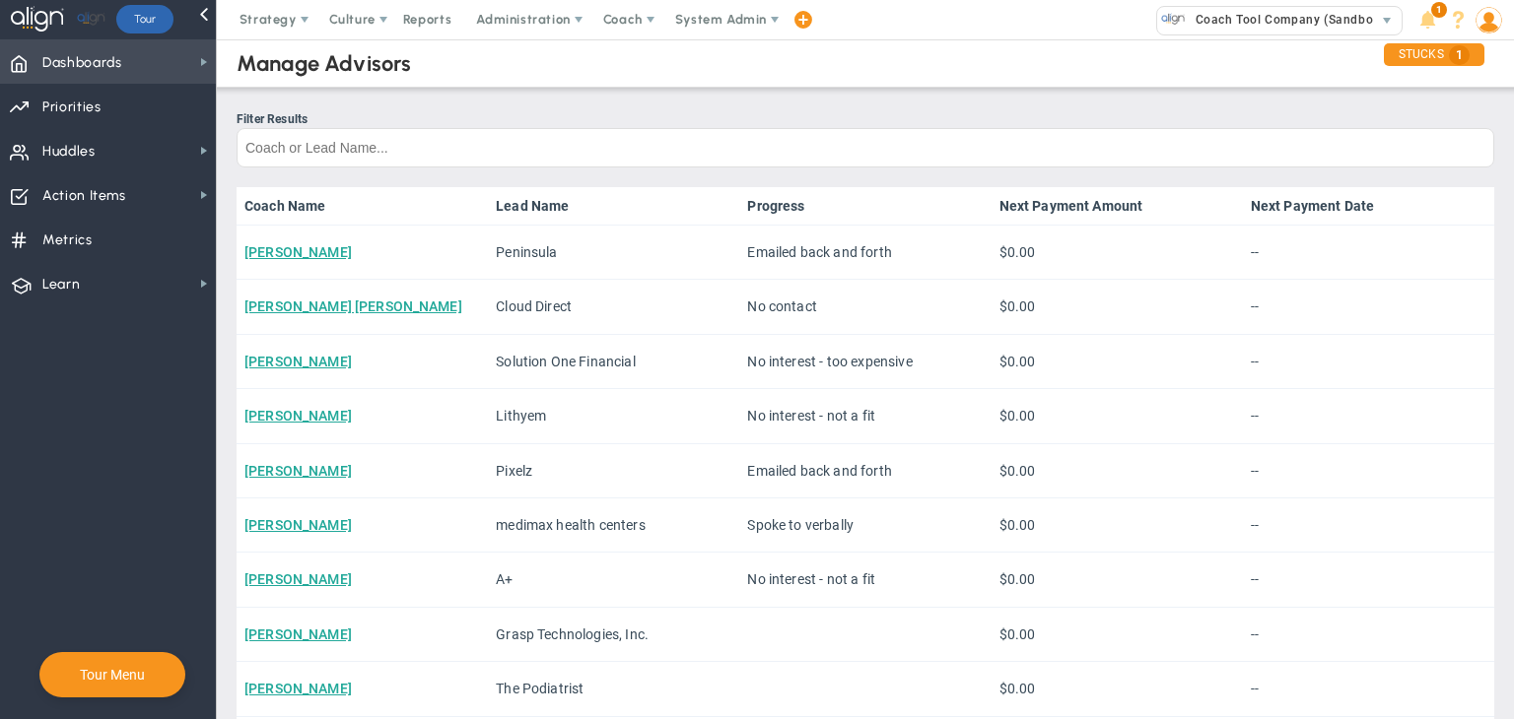
click at [101, 49] on span "Dashboards" at bounding box center [82, 62] width 80 height 41
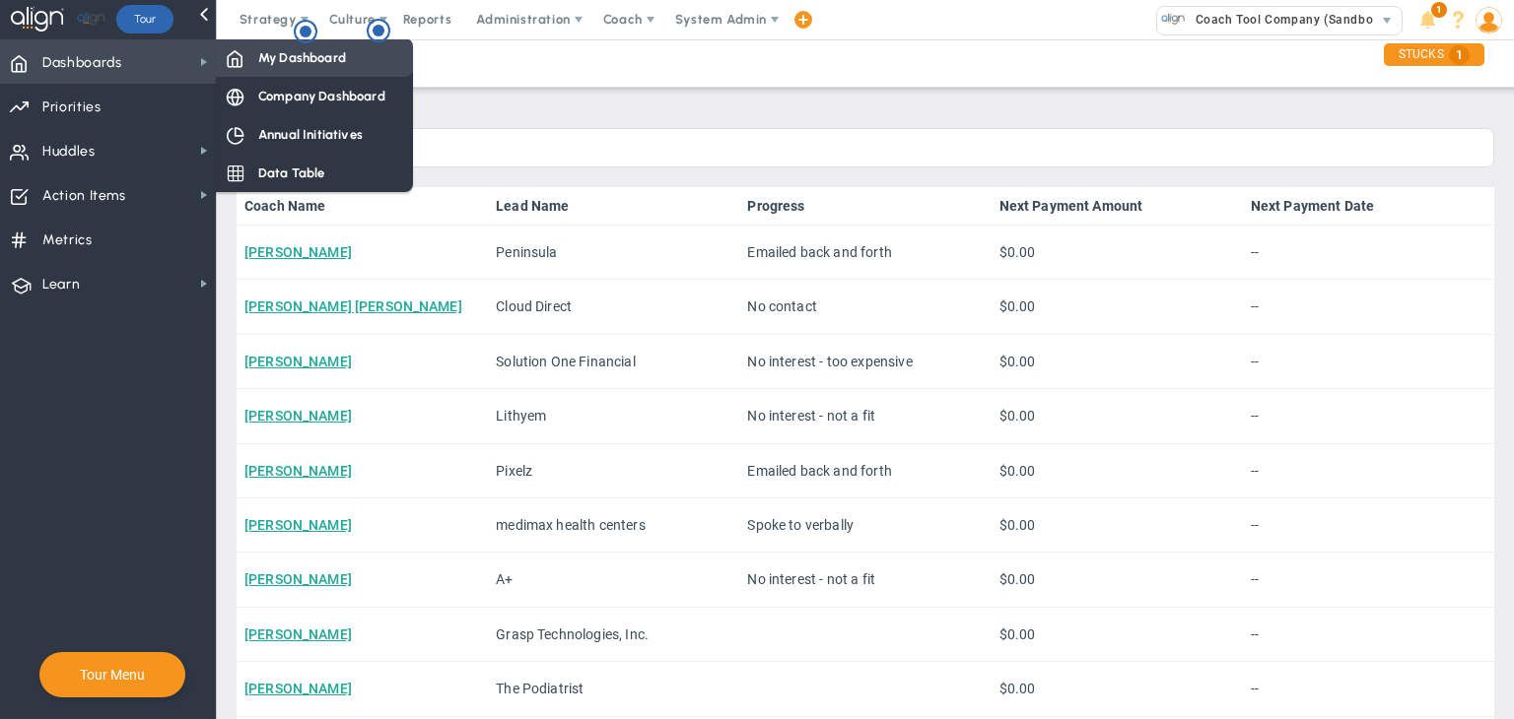
click at [256, 54] on div "My Dashboard" at bounding box center [314, 57] width 197 height 38
